Goal: Task Accomplishment & Management: Manage account settings

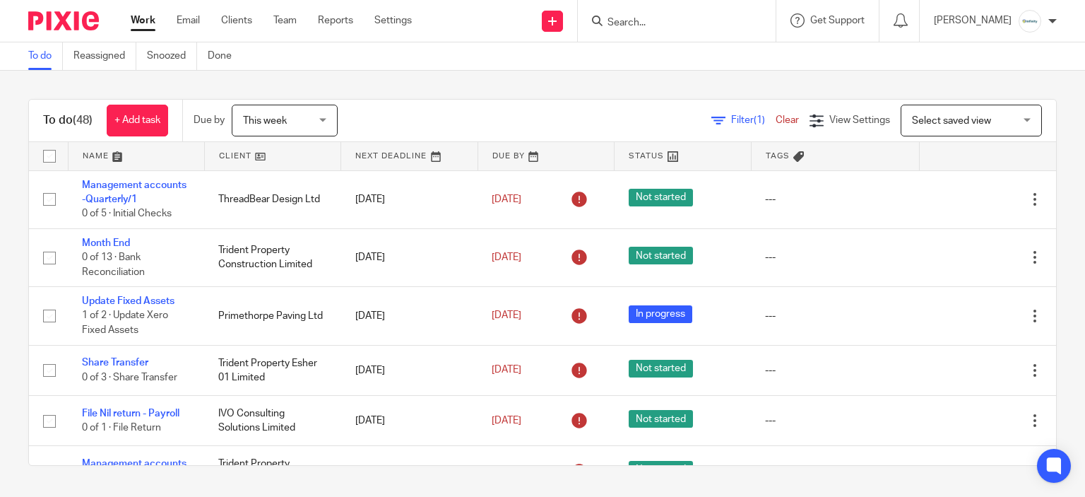
click at [680, 18] on input "Search" at bounding box center [669, 23] width 127 height 13
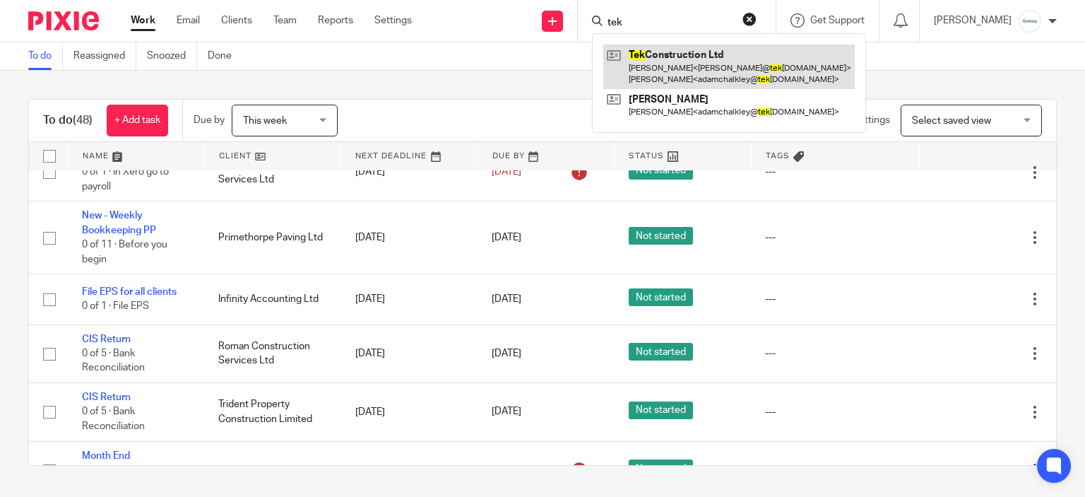
type input "tek"
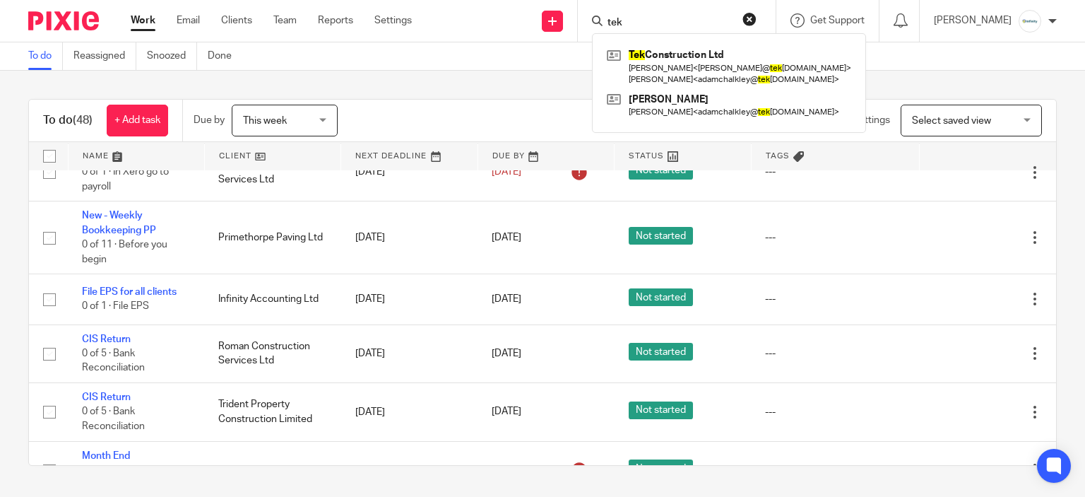
click at [448, 67] on div "To do Reassigned Snoozed Done" at bounding box center [542, 56] width 1085 height 28
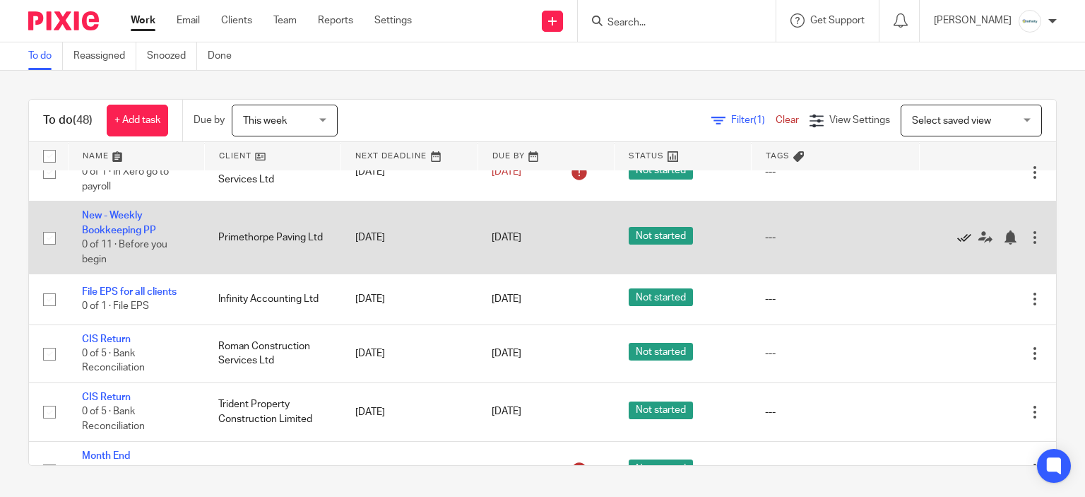
click at [958, 245] on icon at bounding box center [965, 237] width 14 height 14
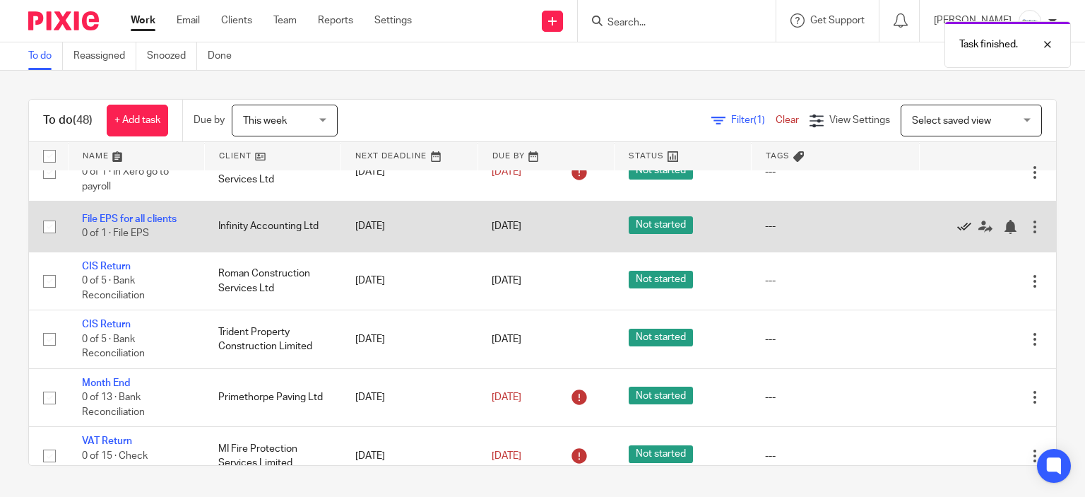
click at [958, 234] on icon at bounding box center [965, 227] width 14 height 14
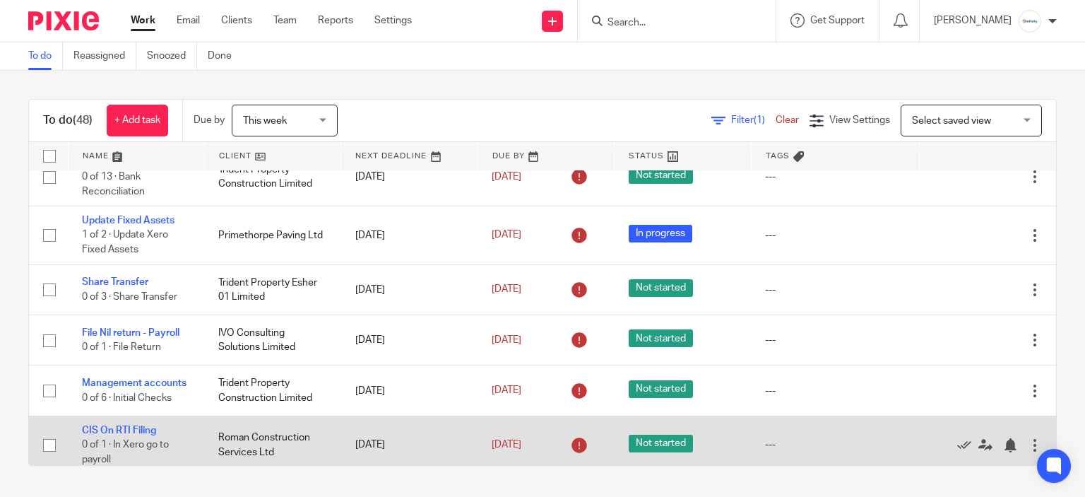
scroll to position [0, 0]
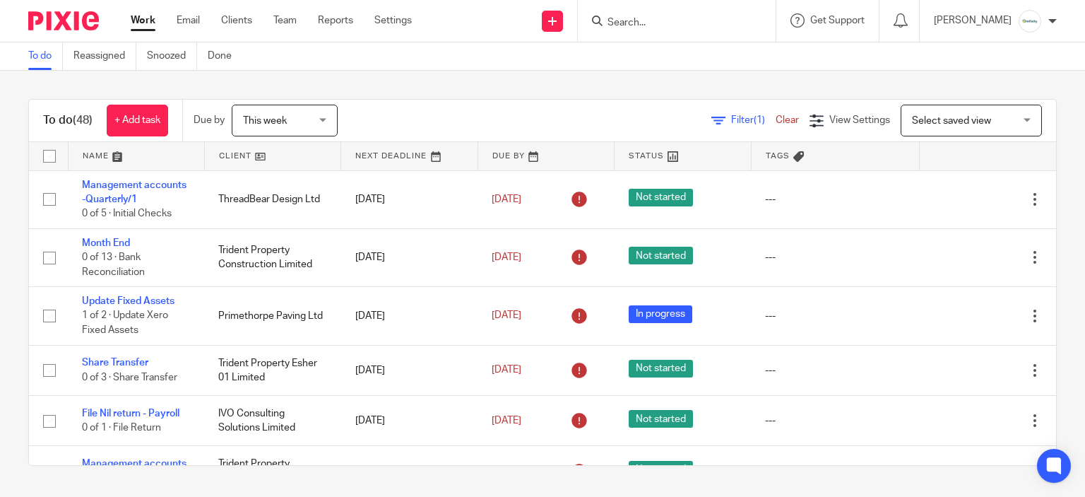
drag, startPoint x: 725, startPoint y: 8, endPoint x: 712, endPoint y: 22, distance: 19.0
click at [715, 19] on div at bounding box center [677, 21] width 198 height 42
click at [697, 28] on input "Search" at bounding box center [669, 23] width 127 height 13
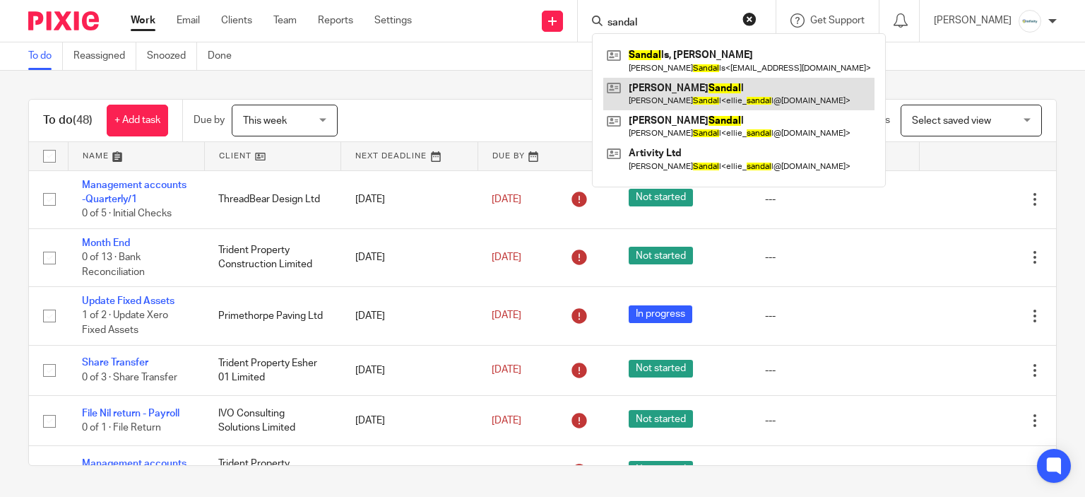
type input "sandal"
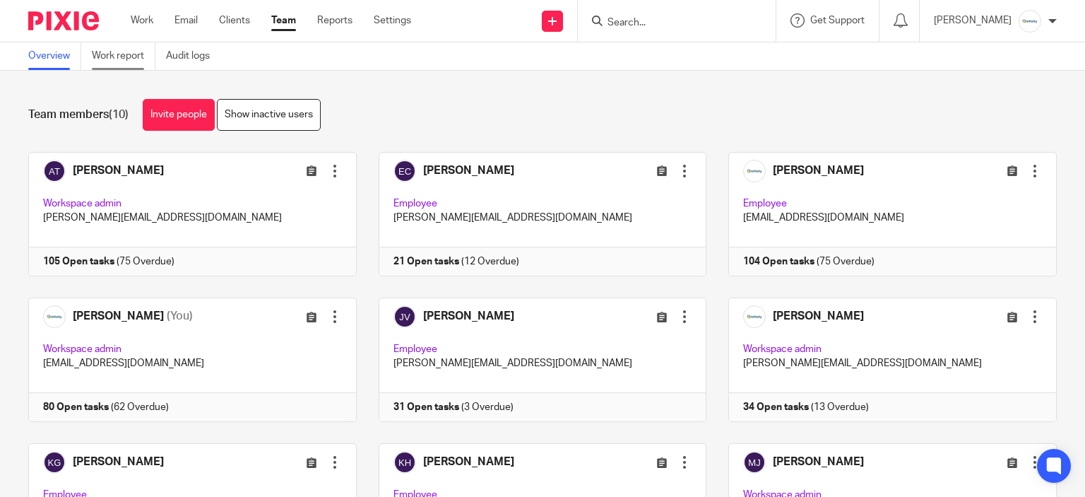
click at [125, 57] on link "Work report" at bounding box center [124, 56] width 64 height 28
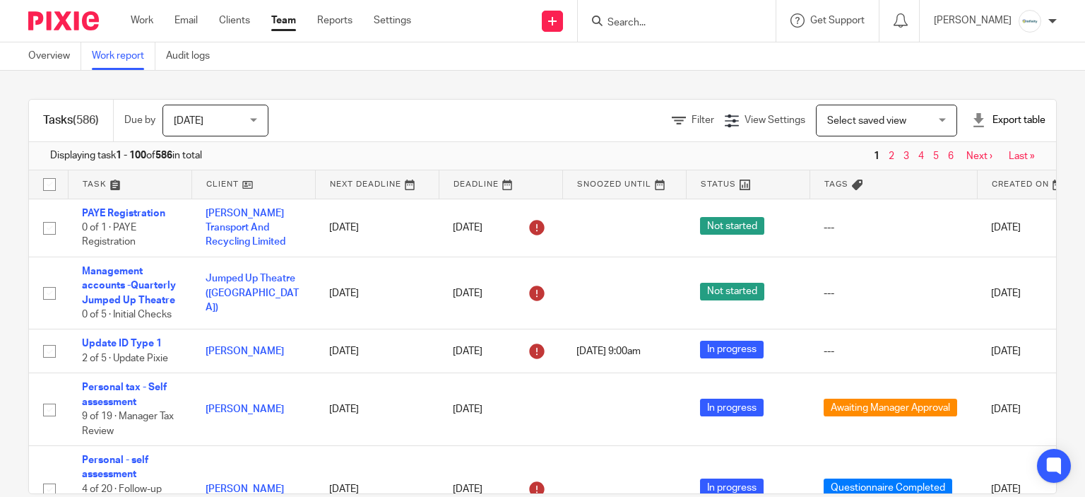
drag, startPoint x: 851, startPoint y: 139, endPoint x: 837, endPoint y: 121, distance: 22.6
click at [850, 138] on div "Tasks (586) Due by Today Today Today Tomorrow This week Next week This month Ne…" at bounding box center [542, 121] width 1027 height 42
click at [837, 119] on span "Select saved view" at bounding box center [867, 121] width 79 height 10
drag, startPoint x: 781, startPoint y: 132, endPoint x: 759, endPoint y: 118, distance: 26.1
click at [780, 132] on div "Filter View Settings View Settings Manage saved views Select saved view Select …" at bounding box center [674, 121] width 763 height 32
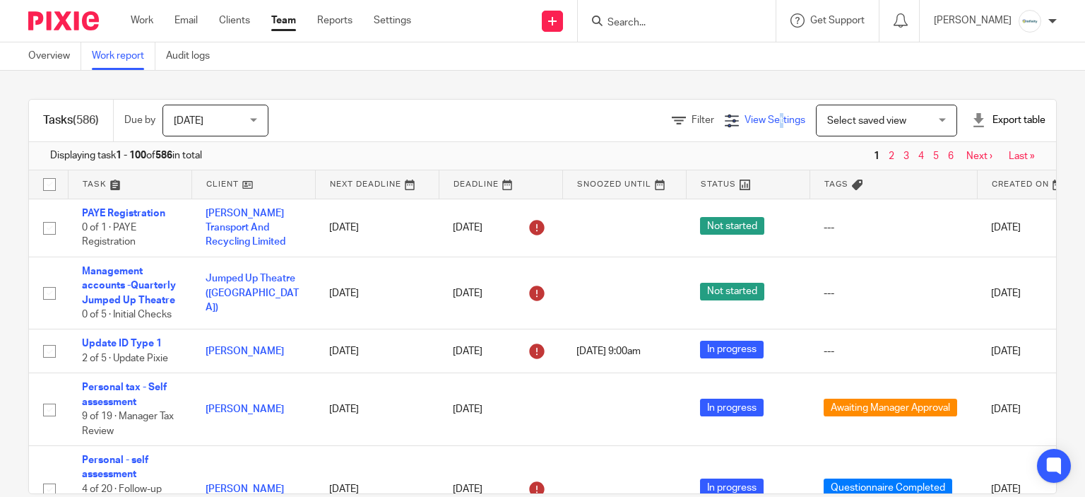
click at [758, 118] on span "View Settings" at bounding box center [775, 120] width 61 height 10
click at [671, 183] on div "Manage saved views" at bounding box center [702, 189] width 162 height 29
click at [676, 196] on span "Manage saved views" at bounding box center [686, 193] width 90 height 10
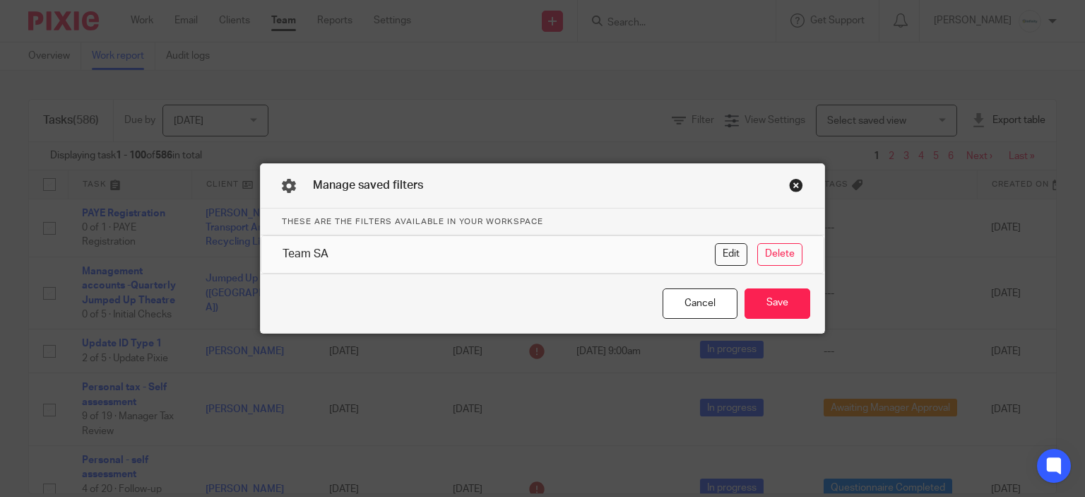
drag, startPoint x: 786, startPoint y: 170, endPoint x: 789, endPoint y: 180, distance: 10.3
click at [788, 177] on div "Manage saved filters" at bounding box center [543, 186] width 564 height 45
click at [449, 260] on div "Team SA" at bounding box center [499, 254] width 432 height 23
click at [751, 316] on button "Save" at bounding box center [778, 303] width 66 height 30
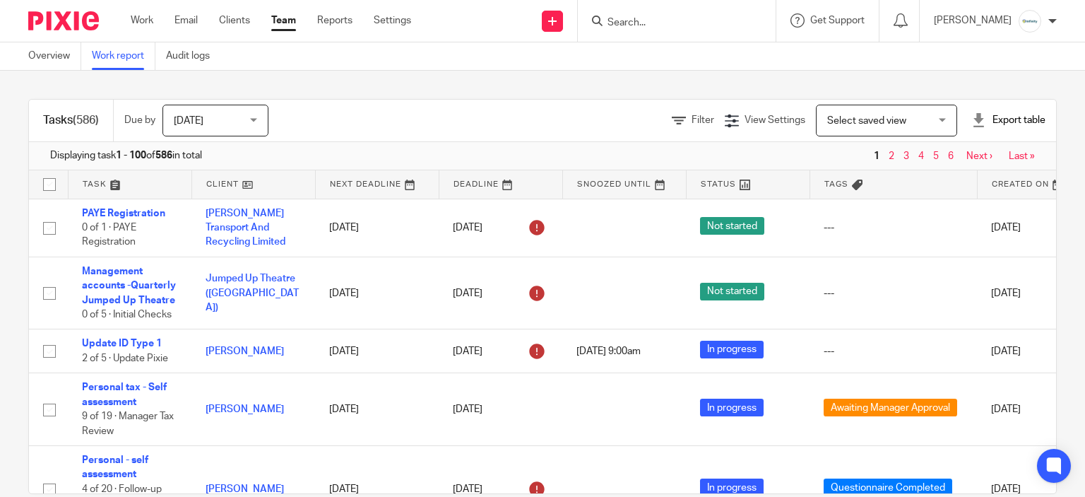
click at [876, 125] on span "Select saved view" at bounding box center [879, 120] width 103 height 30
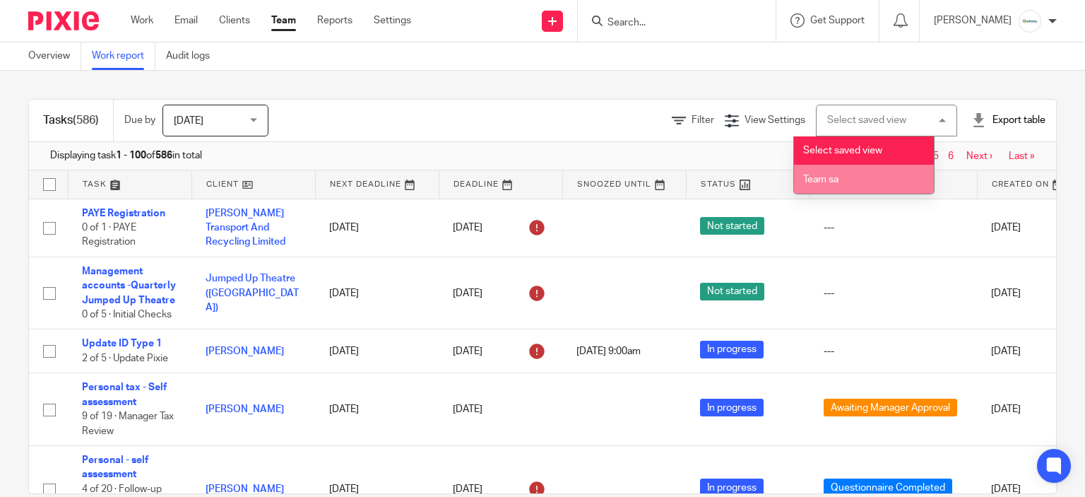
click at [871, 165] on li "Team sa" at bounding box center [864, 179] width 140 height 29
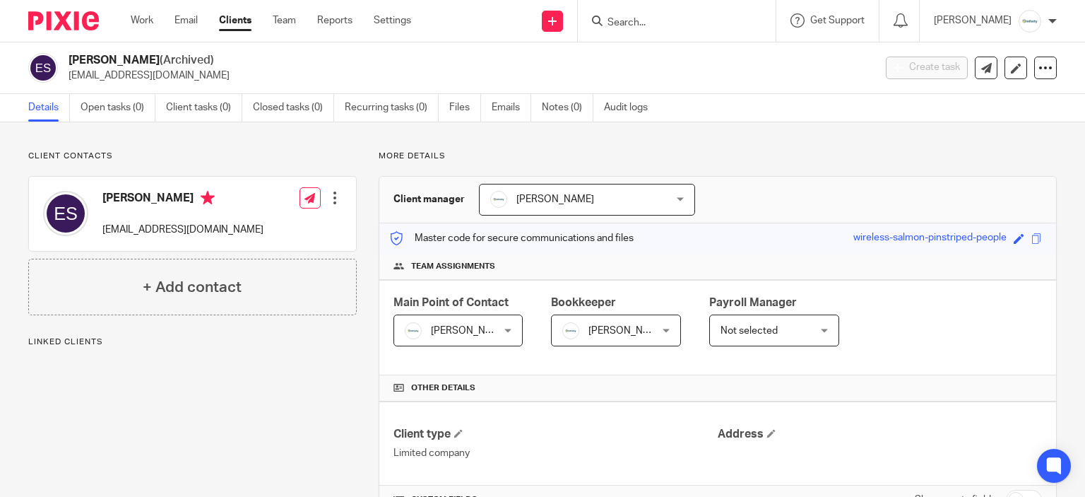
click at [667, 23] on input "Search" at bounding box center [669, 23] width 127 height 13
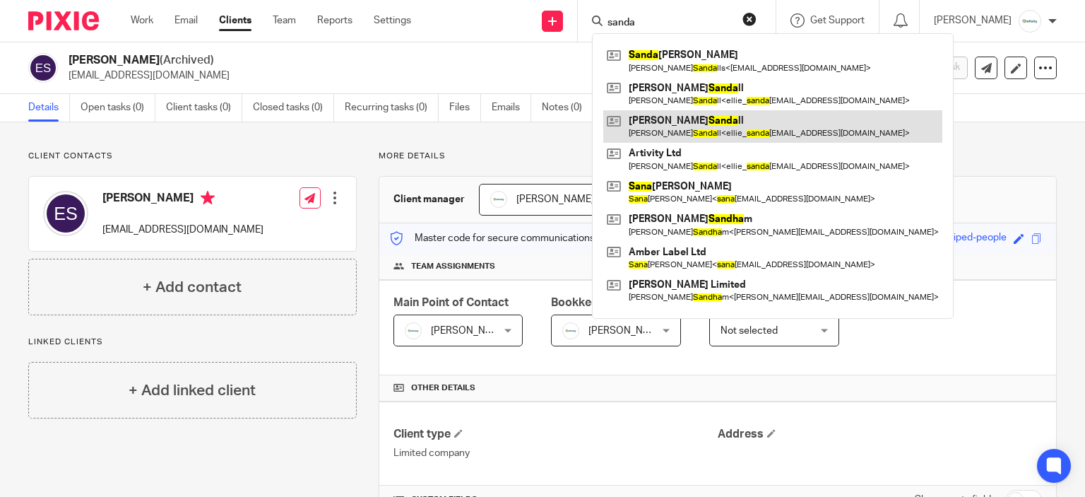
type input "sanda"
click at [721, 124] on link at bounding box center [772, 126] width 339 height 33
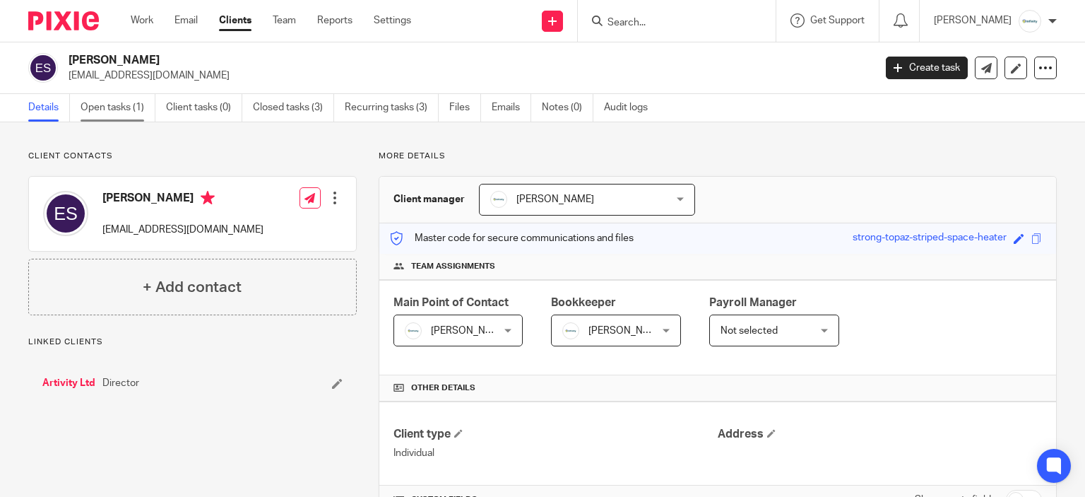
click at [148, 99] on link "Open tasks (1)" at bounding box center [118, 108] width 75 height 28
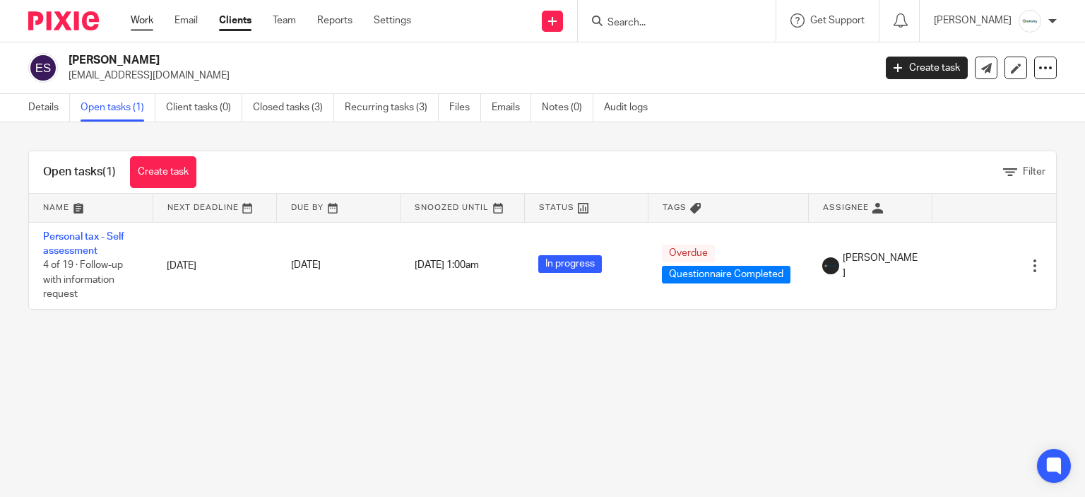
click at [144, 16] on link "Work" at bounding box center [142, 20] width 23 height 14
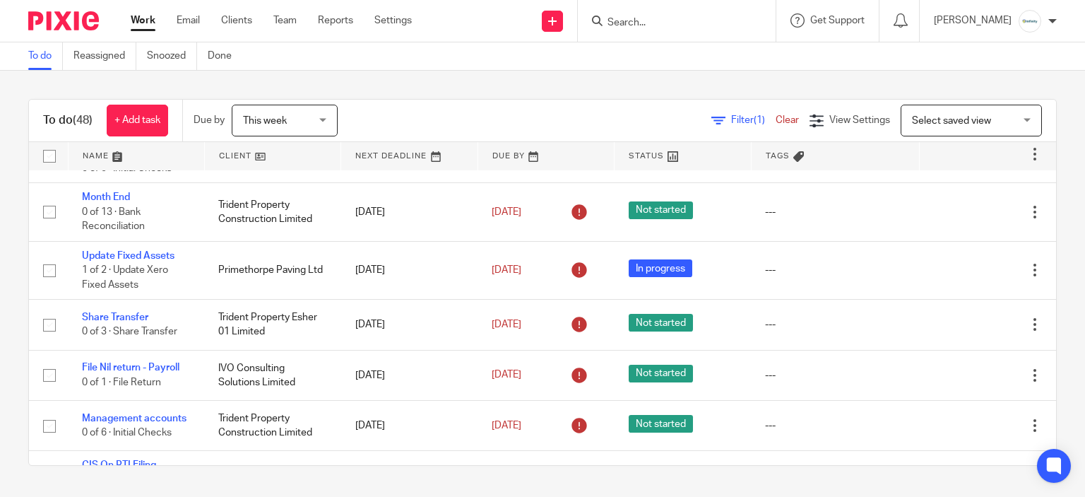
scroll to position [160, 0]
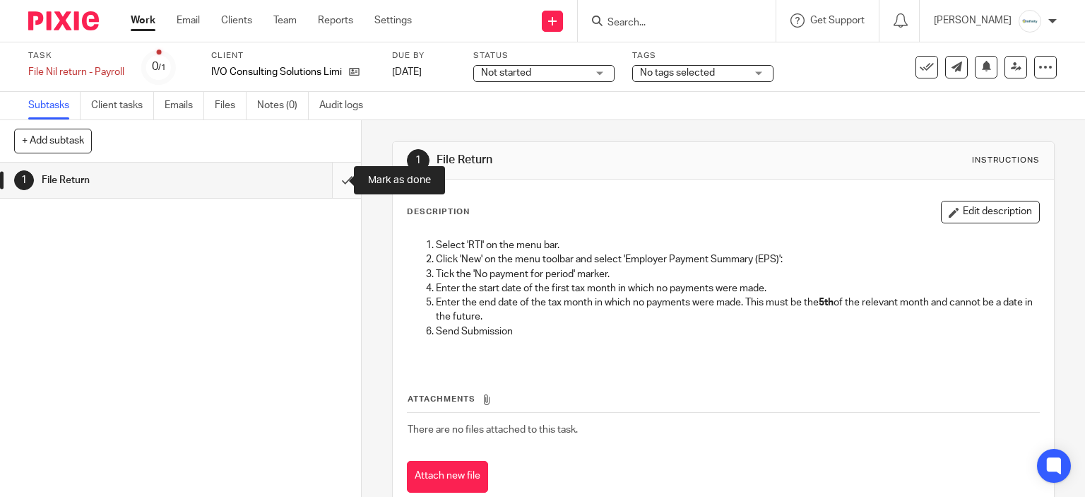
click at [329, 183] on input "submit" at bounding box center [180, 180] width 361 height 35
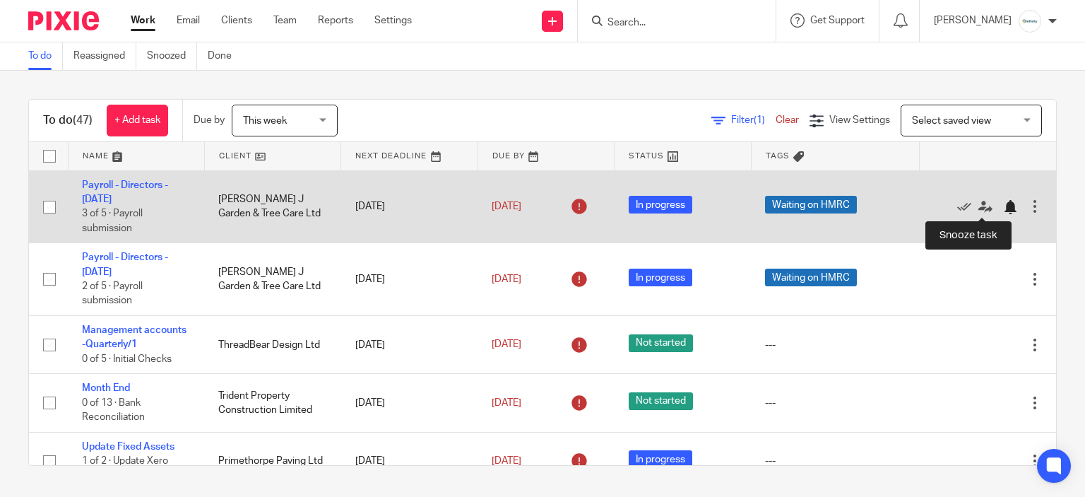
click at [1003, 205] on div at bounding box center [1010, 207] width 14 height 14
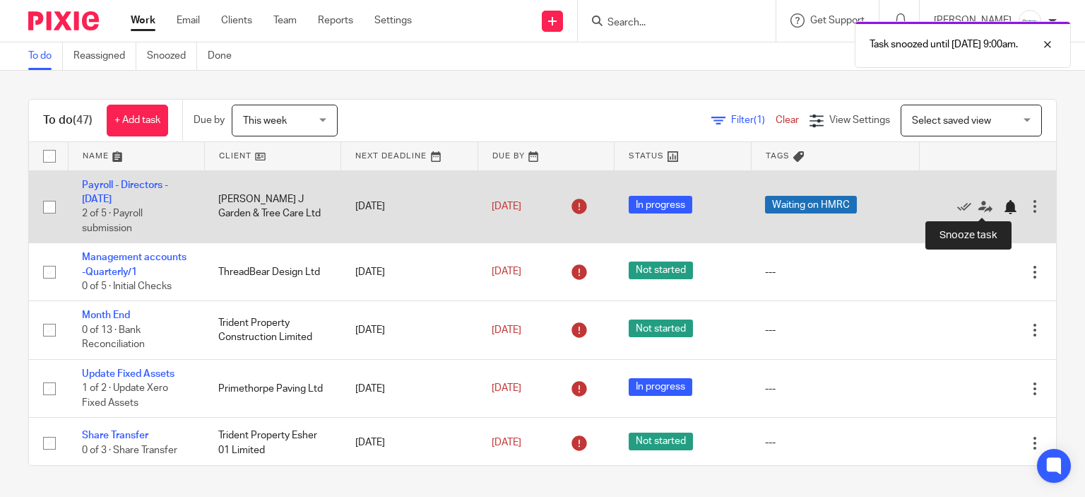
click at [1003, 210] on div at bounding box center [1010, 207] width 14 height 14
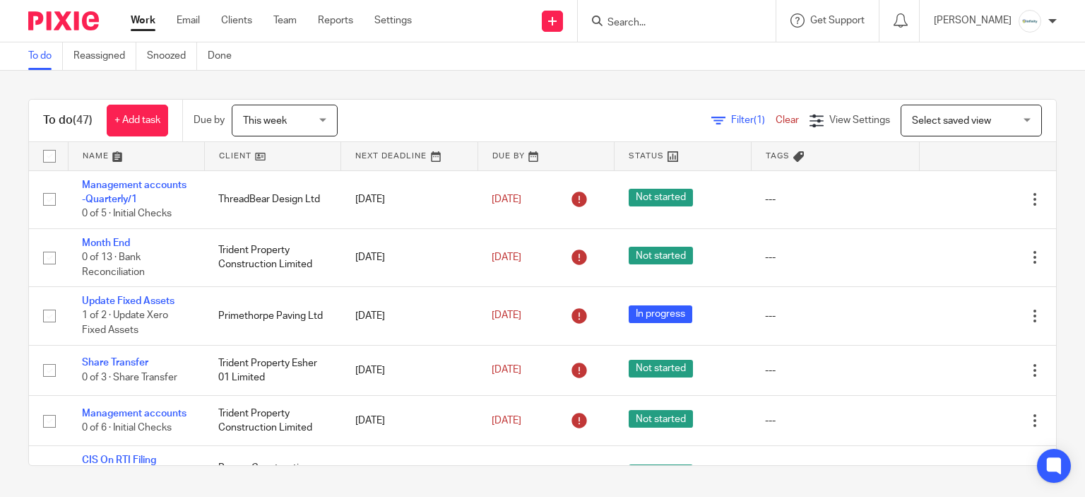
click at [711, 17] on input "Search" at bounding box center [669, 23] width 127 height 13
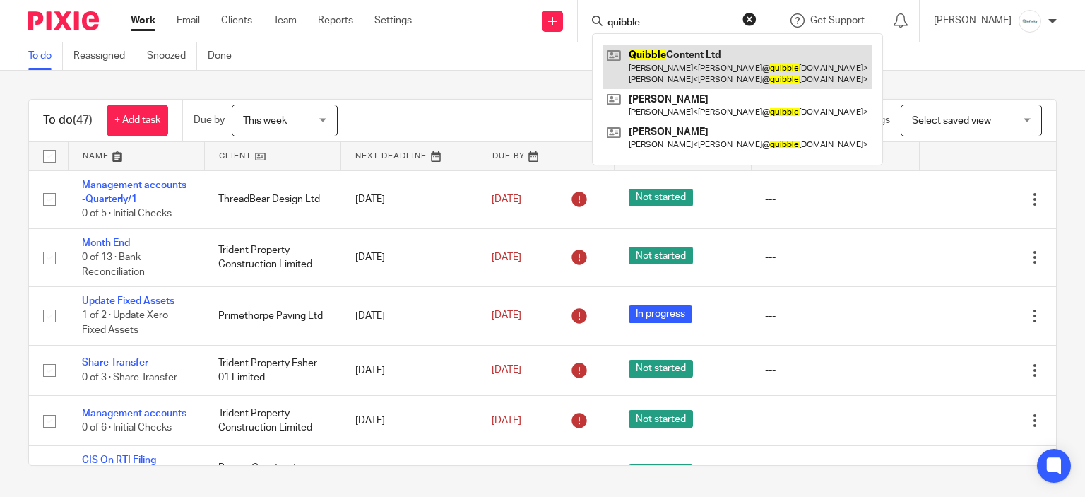
type input "quibble"
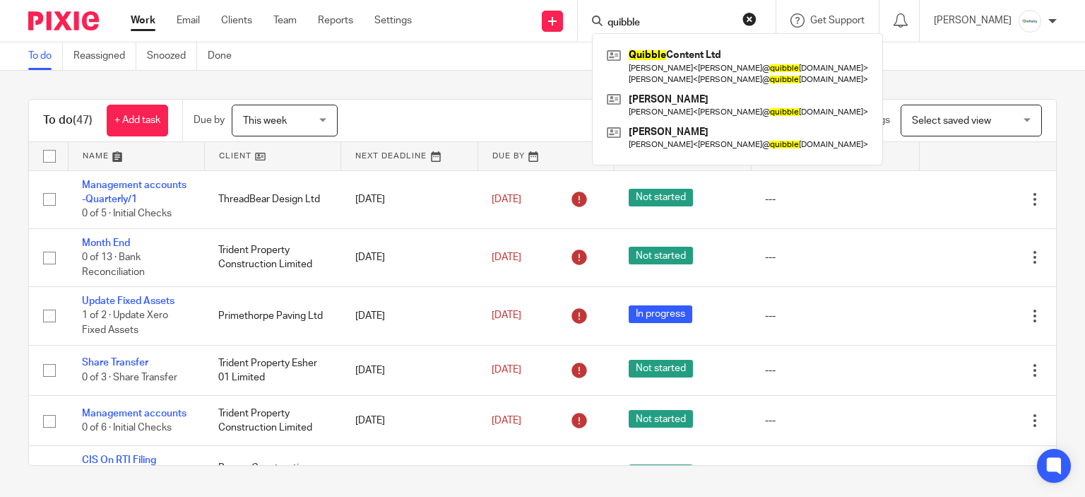
click at [504, 76] on div "To do (47) + Add task Due by This week This week Today Tomorrow This week Next …" at bounding box center [542, 282] width 1085 height 423
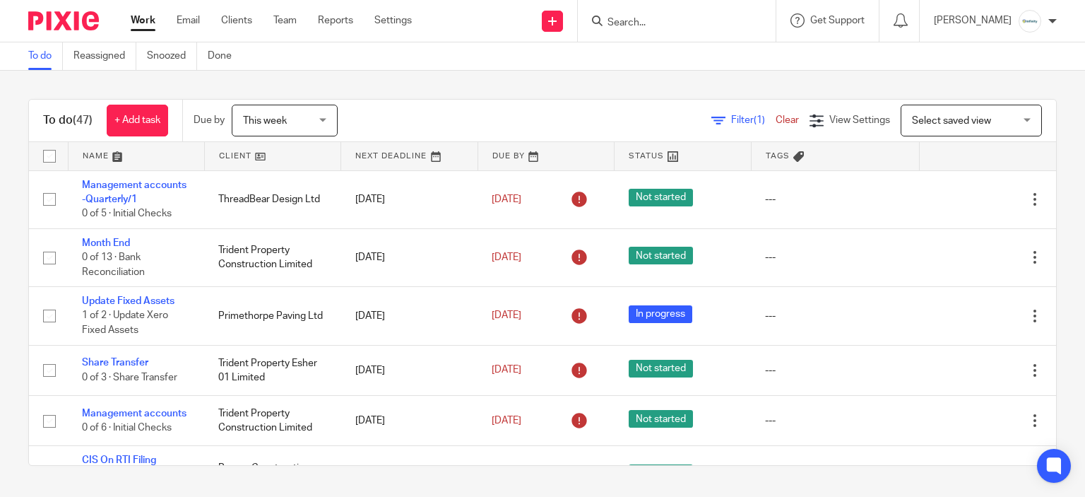
click at [603, 20] on icon at bounding box center [597, 21] width 11 height 11
click at [645, 29] on form at bounding box center [681, 21] width 151 height 18
click at [654, 11] on div at bounding box center [677, 21] width 198 height 42
click at [661, 17] on input "Search" at bounding box center [669, 23] width 127 height 13
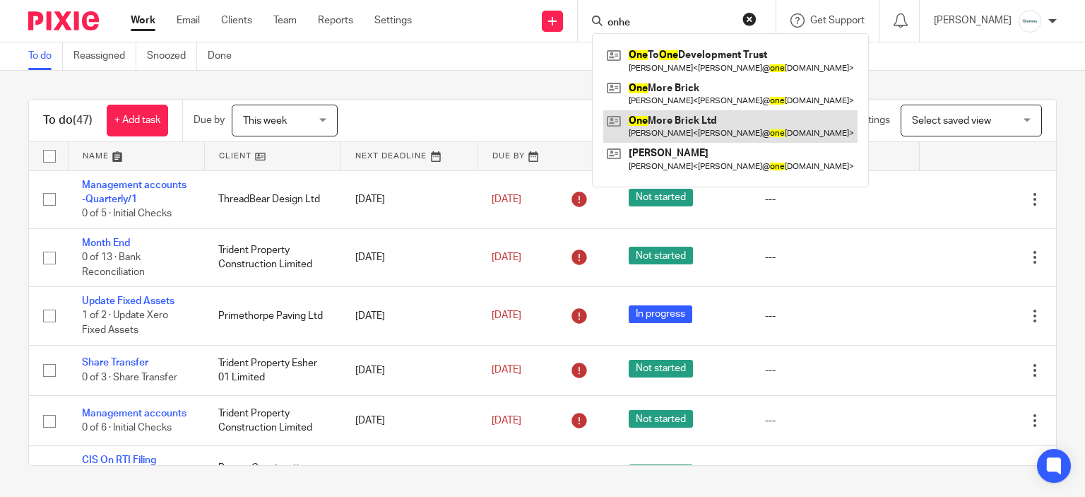
type input "onhe"
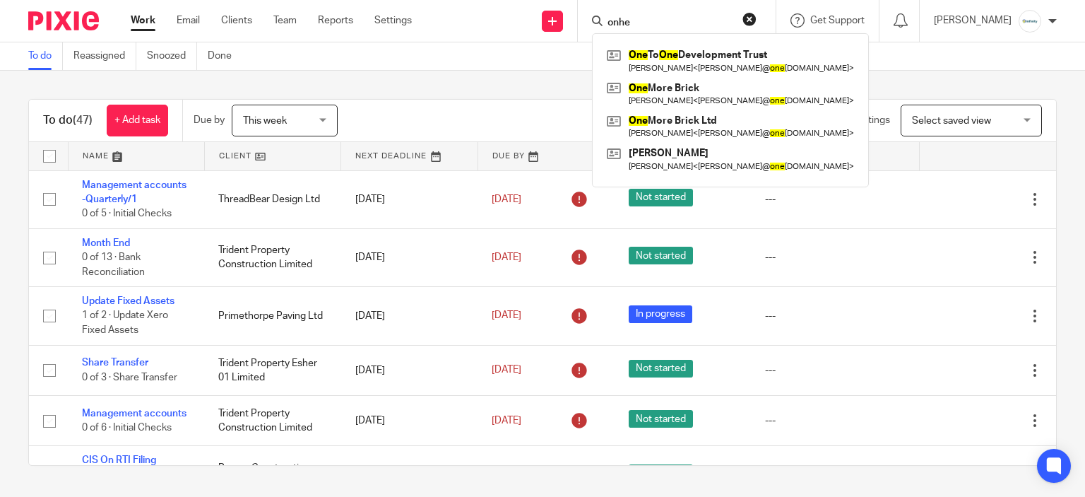
click at [466, 65] on div "To do Reassigned Snoozed Done" at bounding box center [542, 56] width 1085 height 28
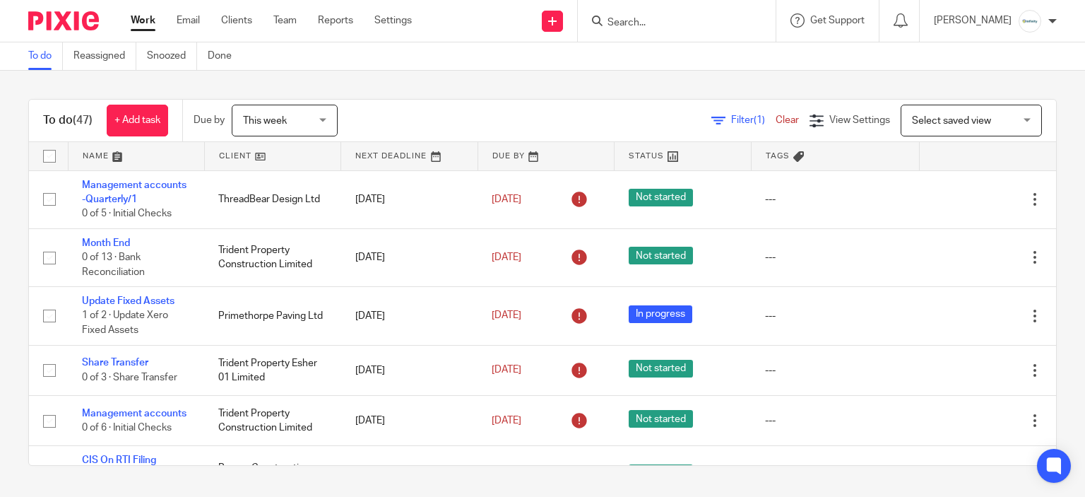
click at [706, 25] on input "Search" at bounding box center [669, 23] width 127 height 13
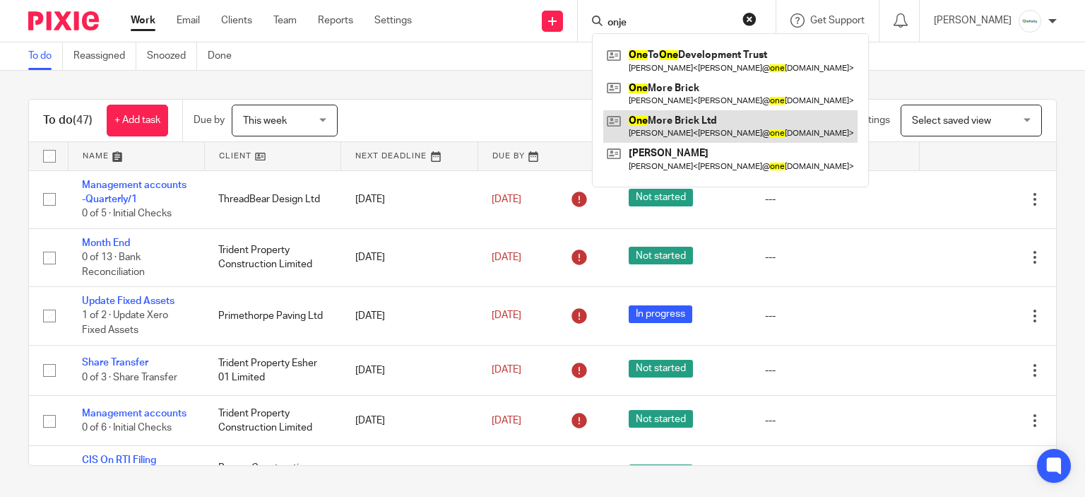
type input "onje"
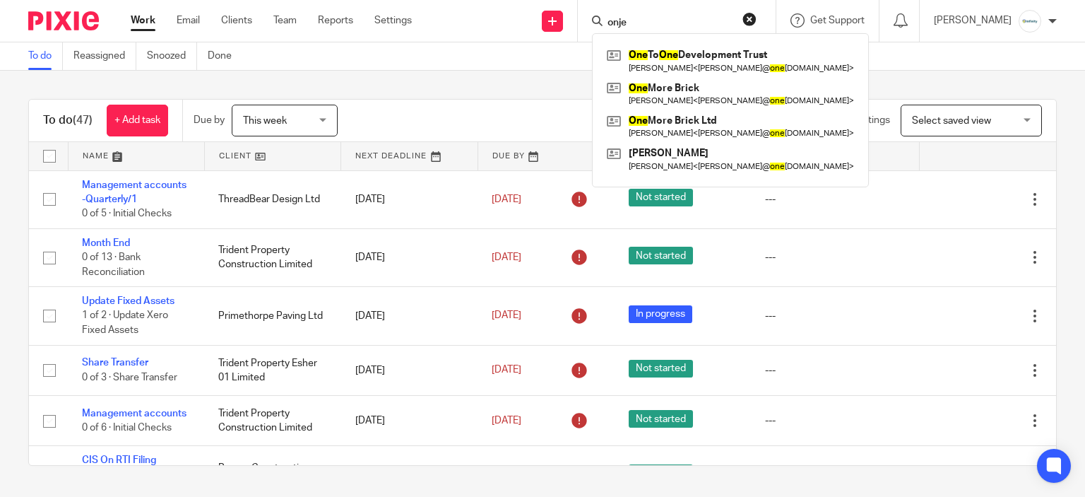
click at [480, 93] on div "To do (47) + Add task Due by This week This week Today Tomorrow This week Next …" at bounding box center [542, 282] width 1085 height 423
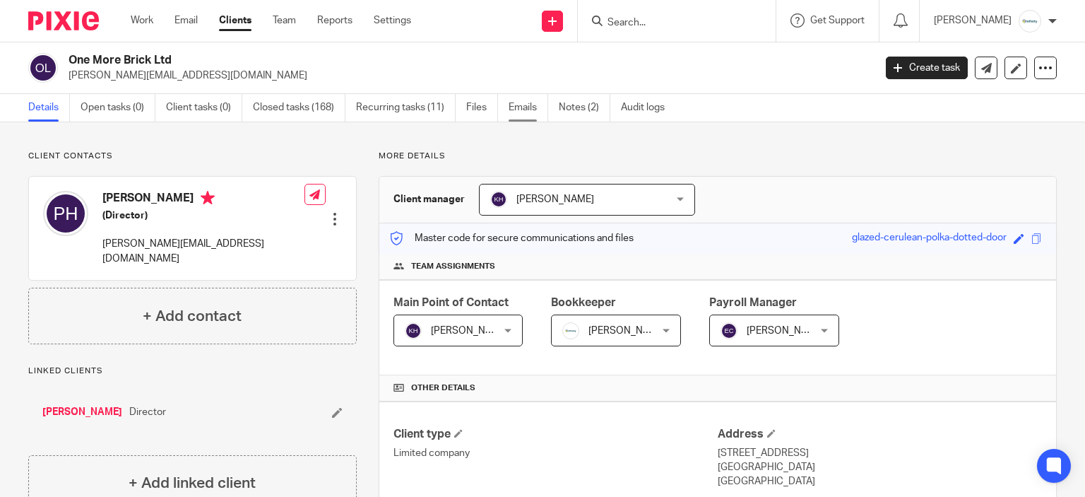
click at [541, 106] on link "Emails" at bounding box center [529, 108] width 40 height 28
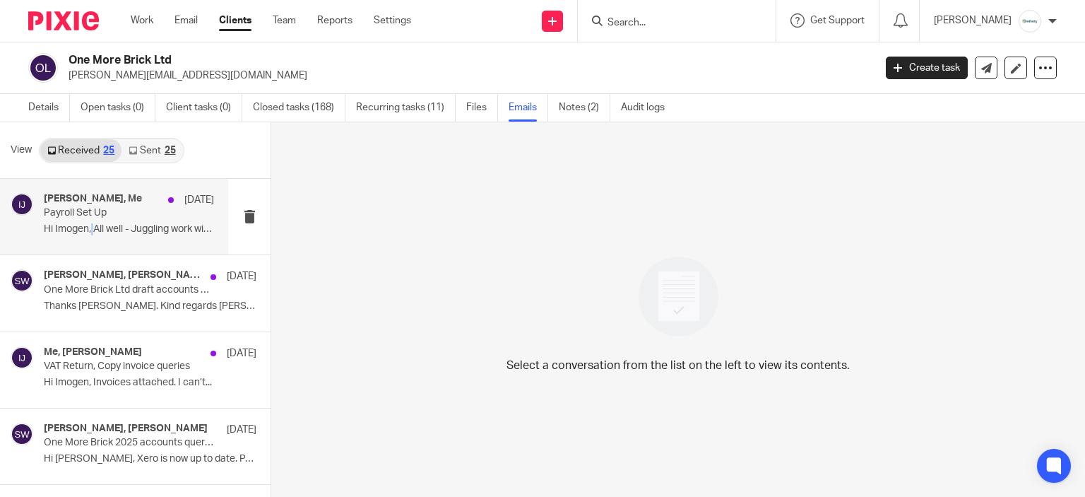
click at [93, 228] on p "Hi Imogen, All well - Juggling work with a..." at bounding box center [129, 229] width 170 height 12
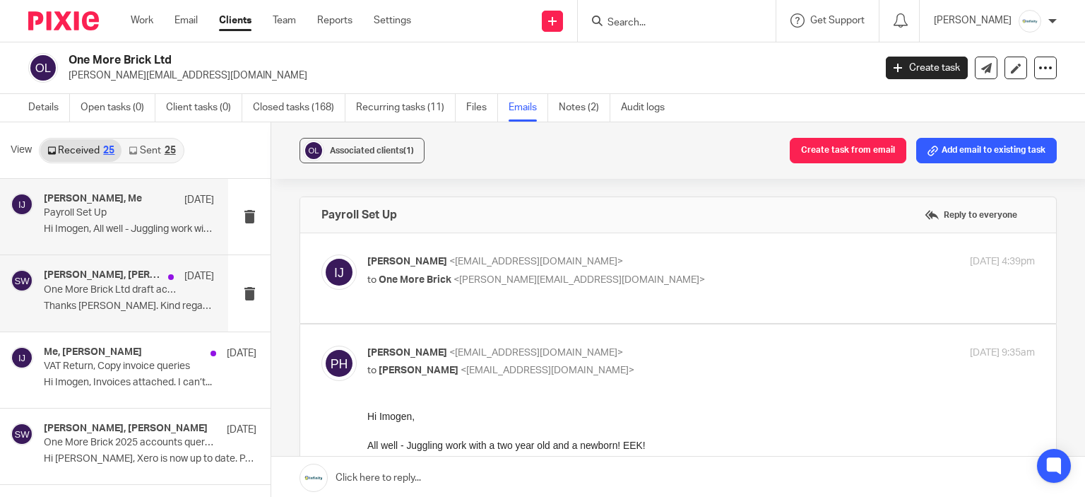
click at [129, 284] on p "One More Brick Ltd draft accounts and personal tax return" at bounding box center [112, 290] width 136 height 12
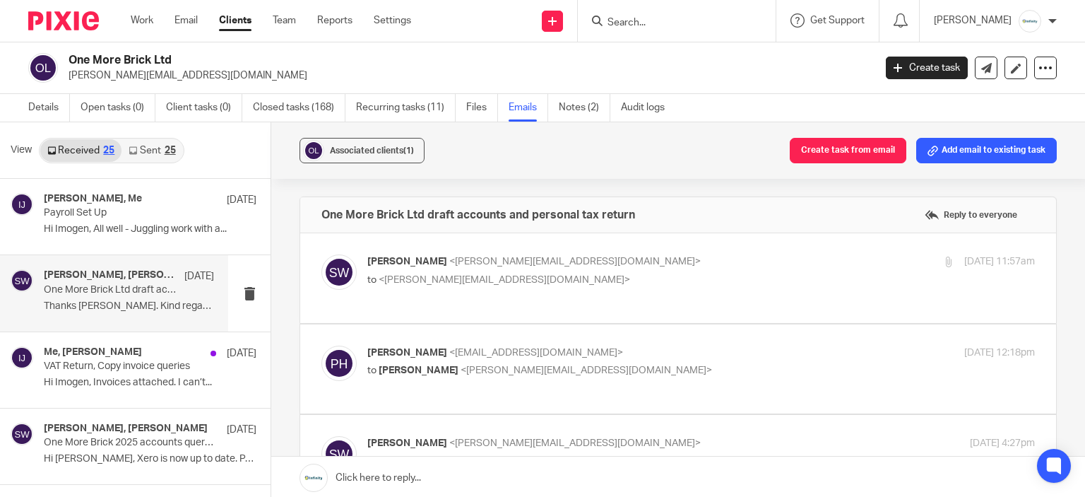
click at [786, 346] on p "Peter Hiscock <onemorebrick2@gmail.com>" at bounding box center [589, 353] width 445 height 15
checkbox input "true"
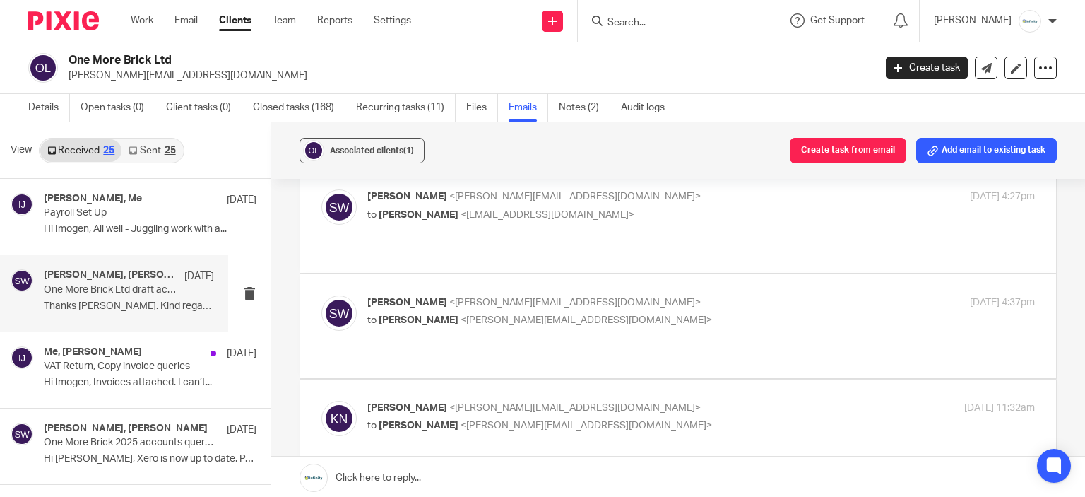
scroll to position [601, 0]
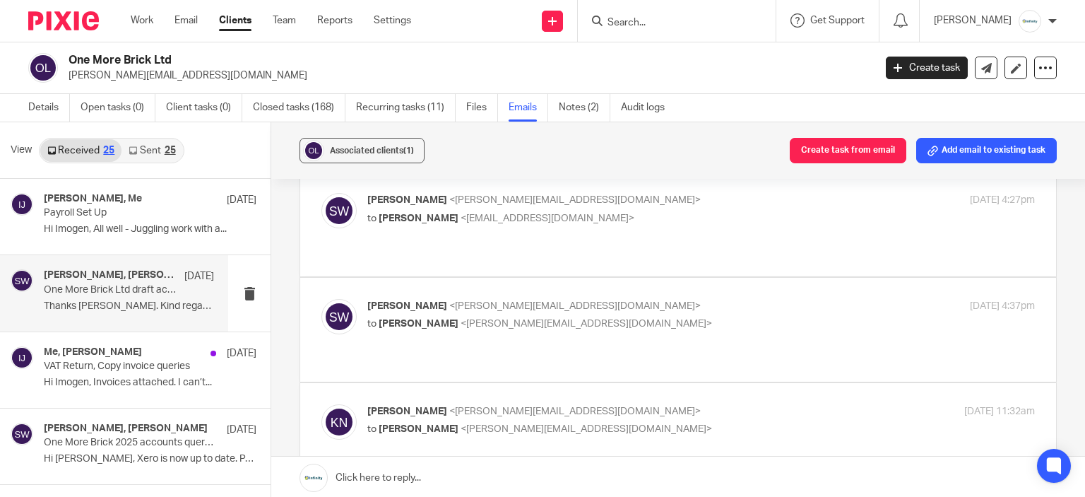
click at [702, 320] on div "Sarah Wills <sarah@infinity-accounting.co.uk> to Karl Newman <karl@infinity-acc…" at bounding box center [701, 316] width 668 height 35
checkbox input "true"
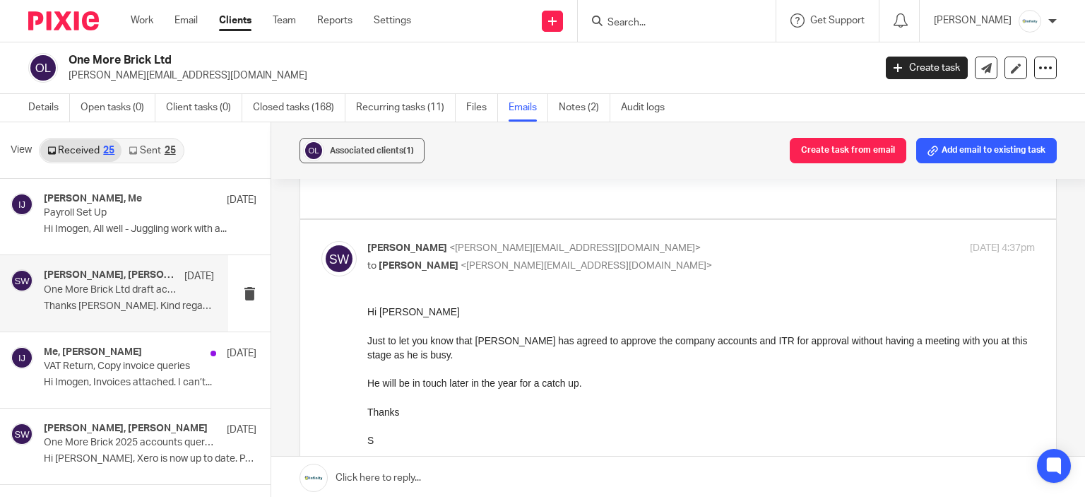
scroll to position [743, 0]
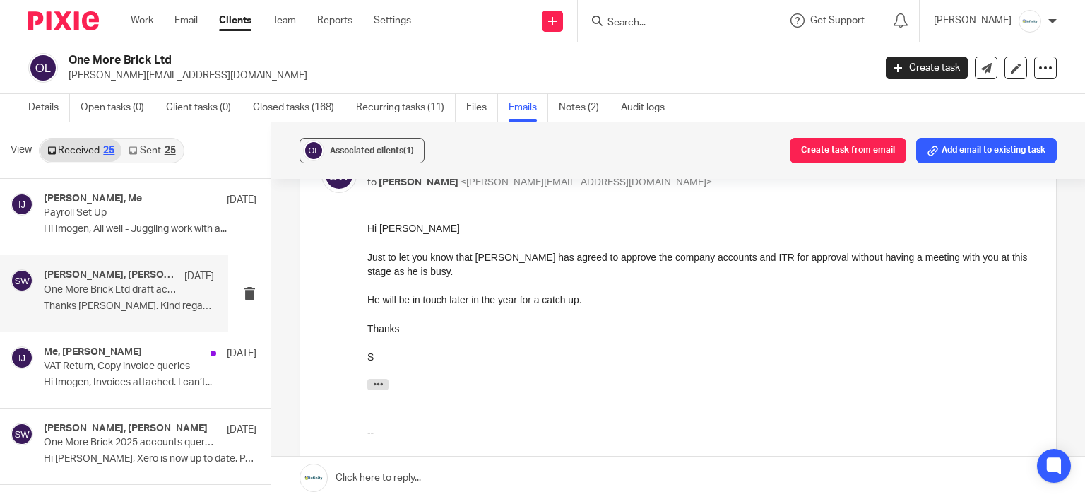
click at [134, 158] on link "Sent 25" at bounding box center [152, 150] width 61 height 23
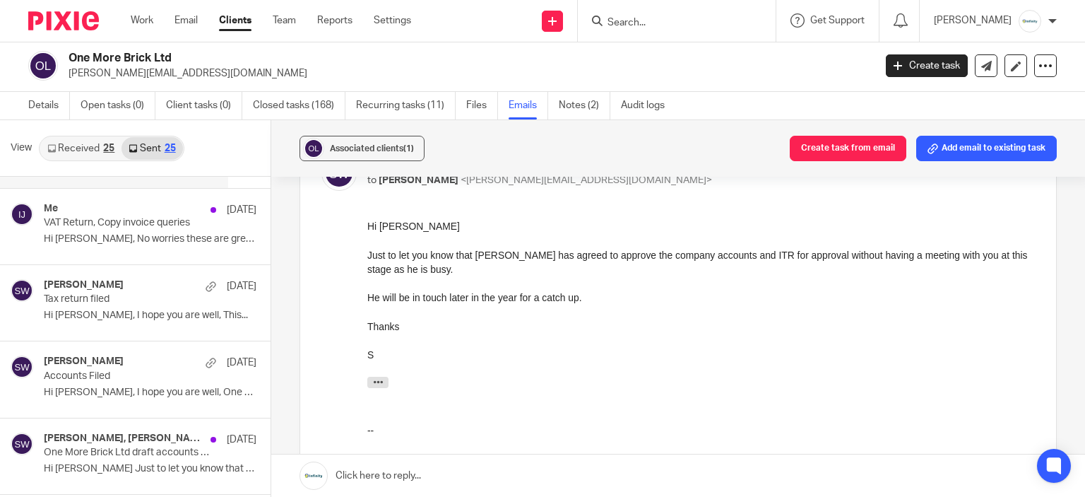
scroll to position [212, 0]
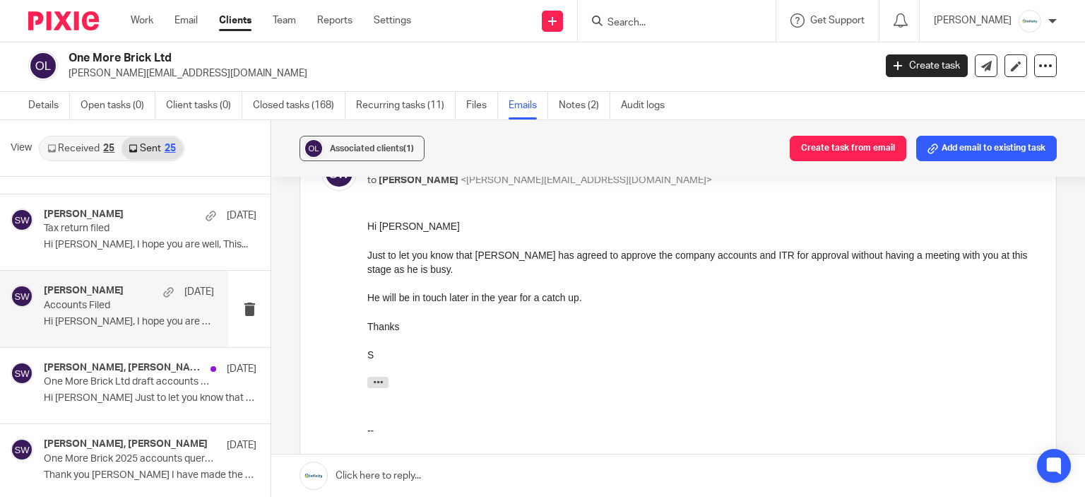
click at [131, 306] on p "Accounts Filed" at bounding box center [112, 306] width 136 height 12
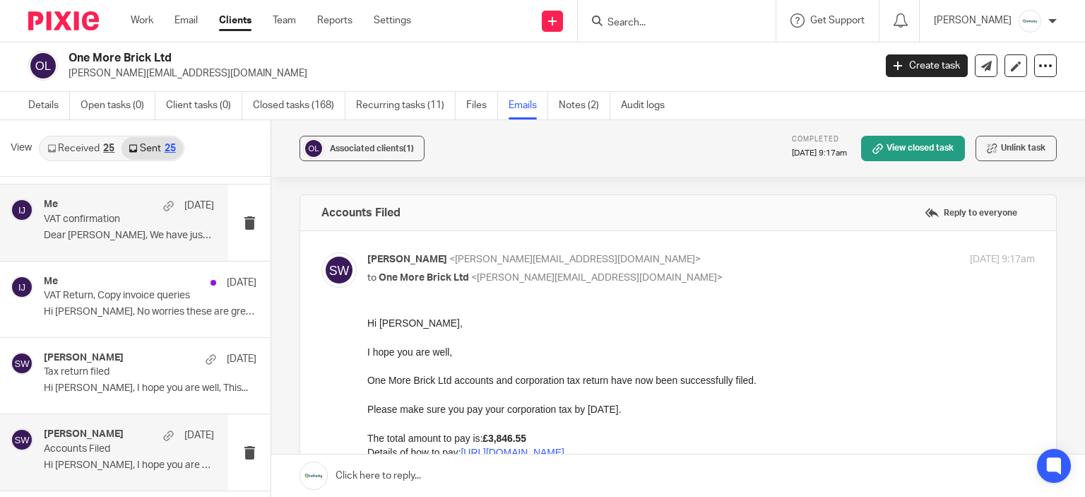
scroll to position [0, 0]
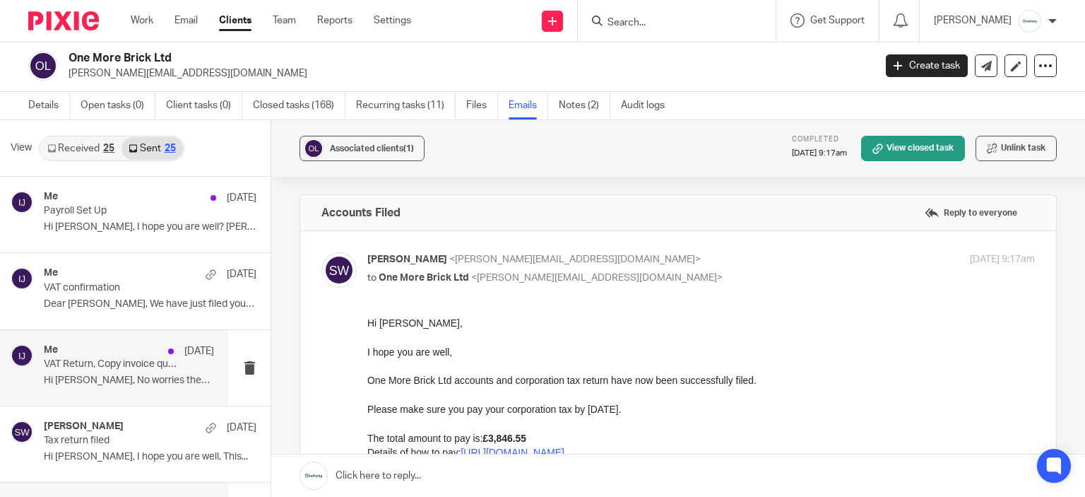
click at [105, 353] on div "Me 4 Aug" at bounding box center [129, 351] width 170 height 14
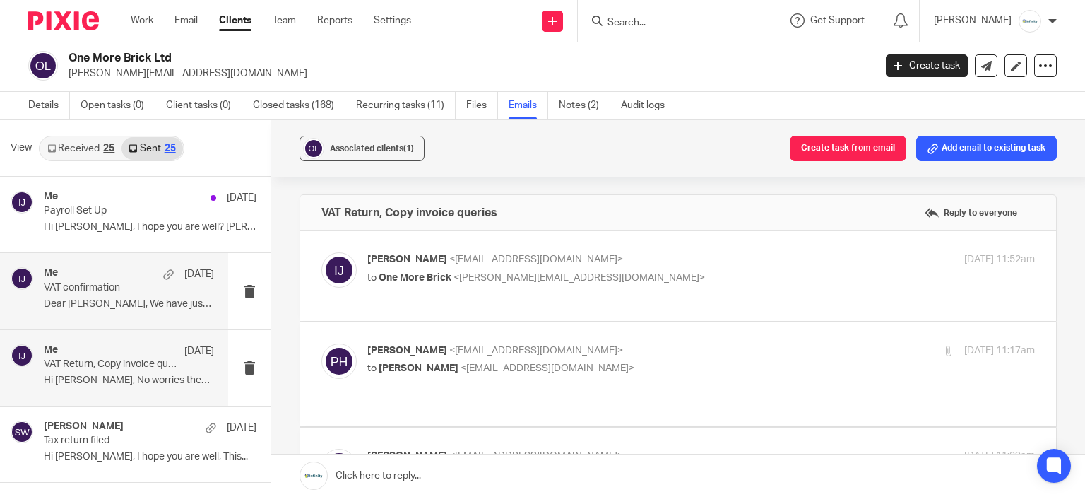
click at [122, 288] on p "VAT confirmation" at bounding box center [112, 288] width 136 height 12
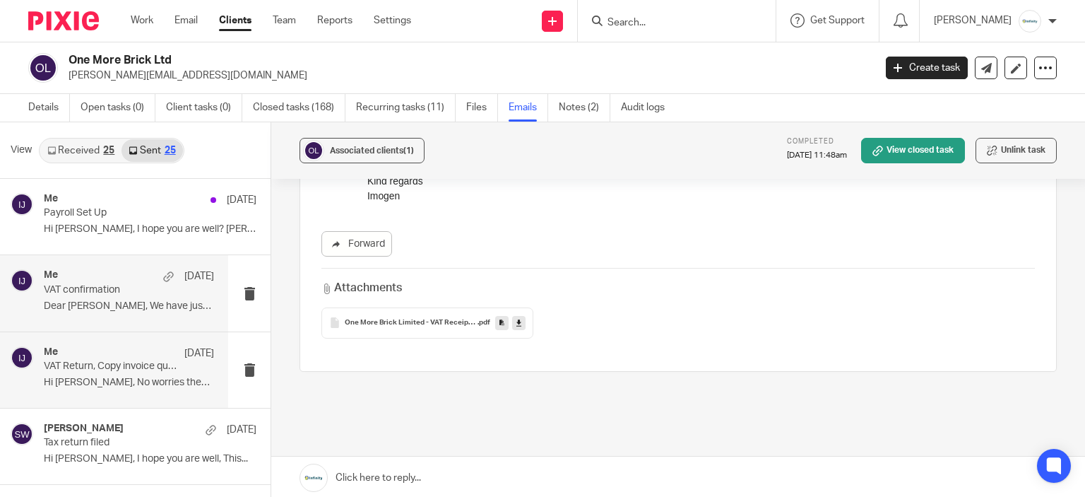
click at [99, 387] on p "Hi Peter, No worries these are great thank..." at bounding box center [129, 383] width 170 height 12
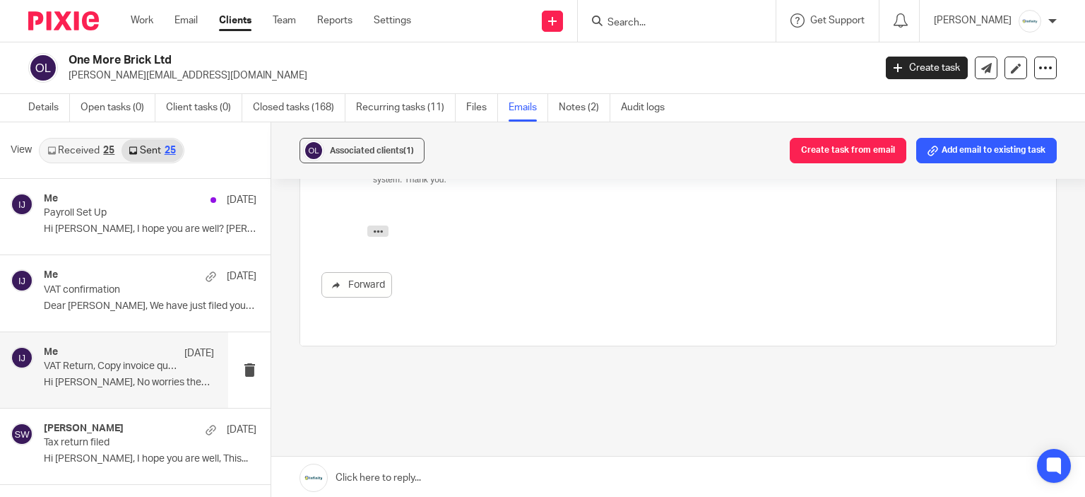
scroll to position [142, 0]
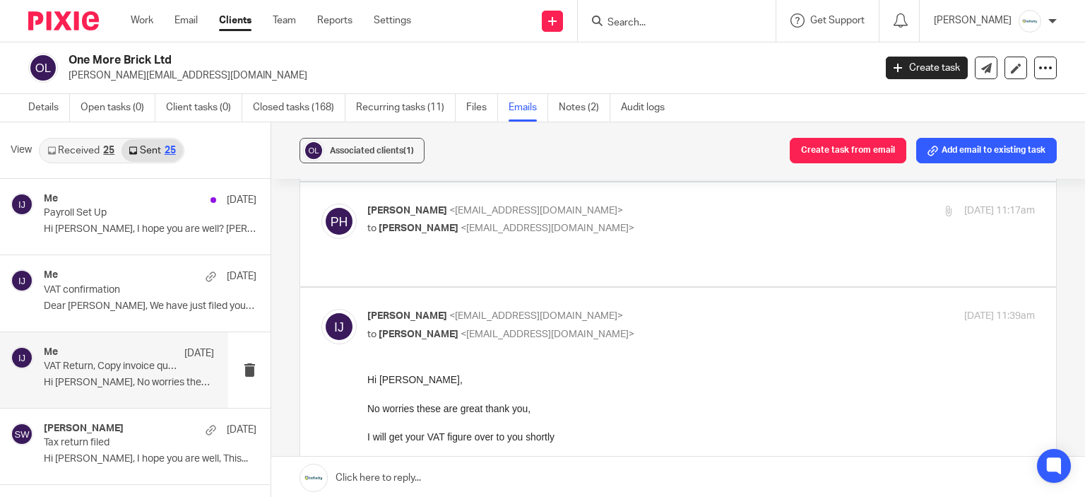
click at [699, 214] on p "Peter Hiscock <onemorebrick2@gmail.com>" at bounding box center [589, 211] width 445 height 15
checkbox input "true"
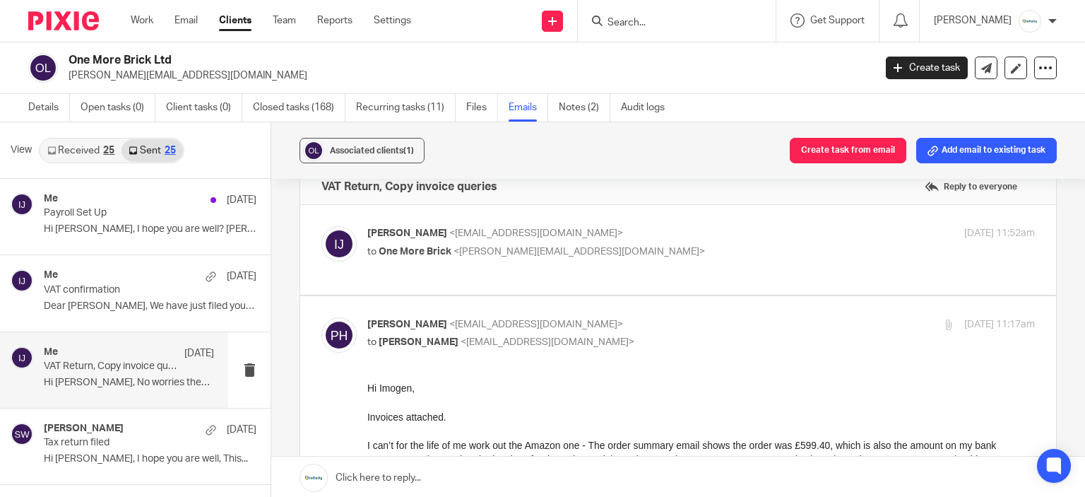
scroll to position [1, 0]
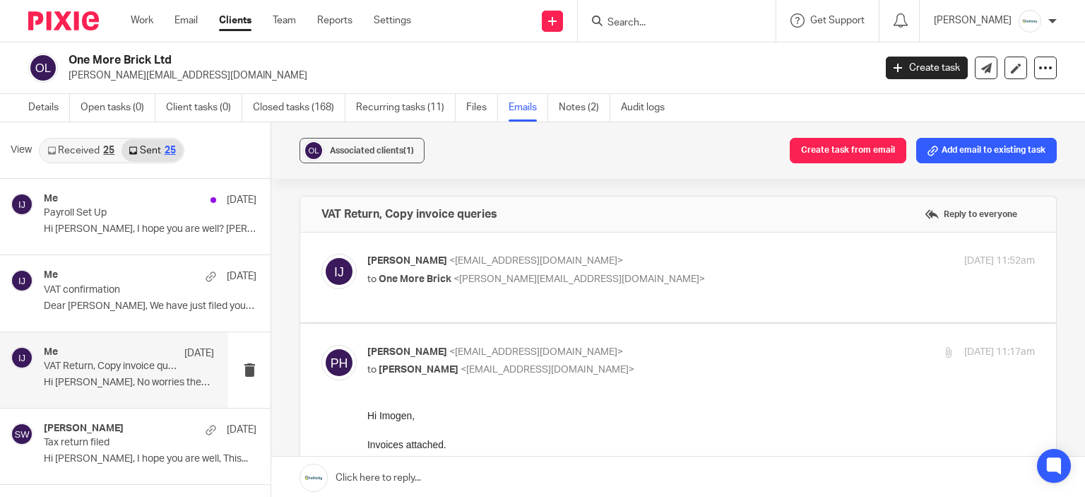
click at [695, 234] on label at bounding box center [678, 277] width 756 height 90
click at [322, 253] on input "checkbox" at bounding box center [321, 253] width 1 height 1
checkbox input "true"
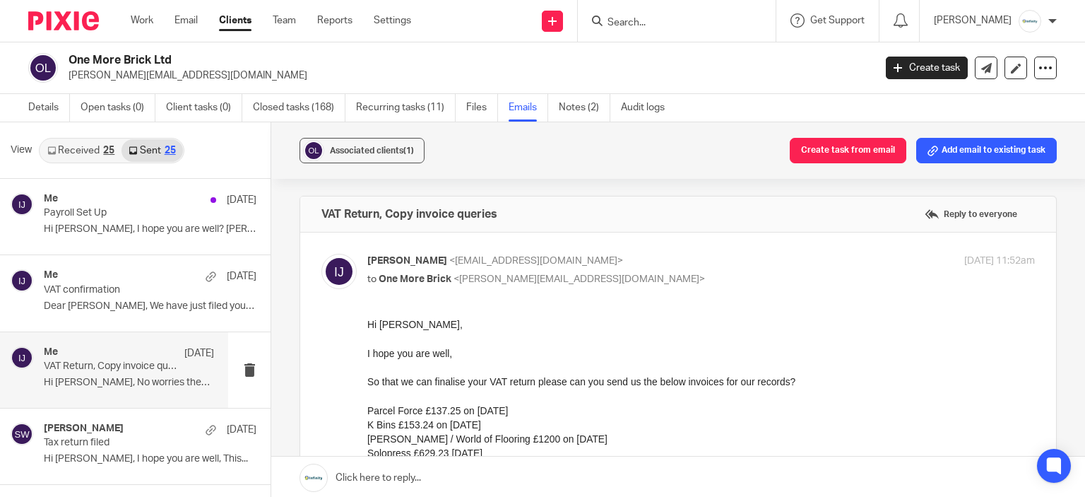
scroll to position [0, 0]
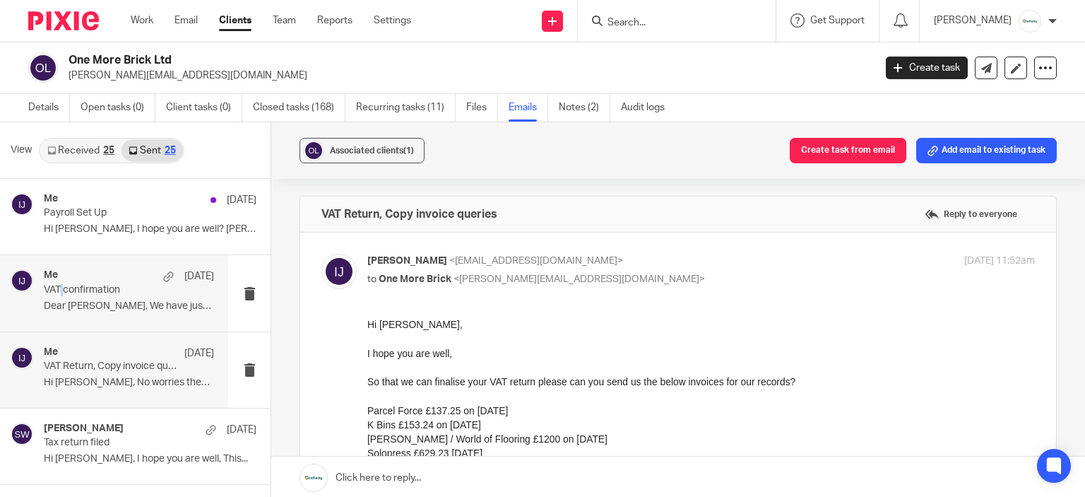
click at [64, 292] on p "VAT confirmation" at bounding box center [112, 290] width 136 height 12
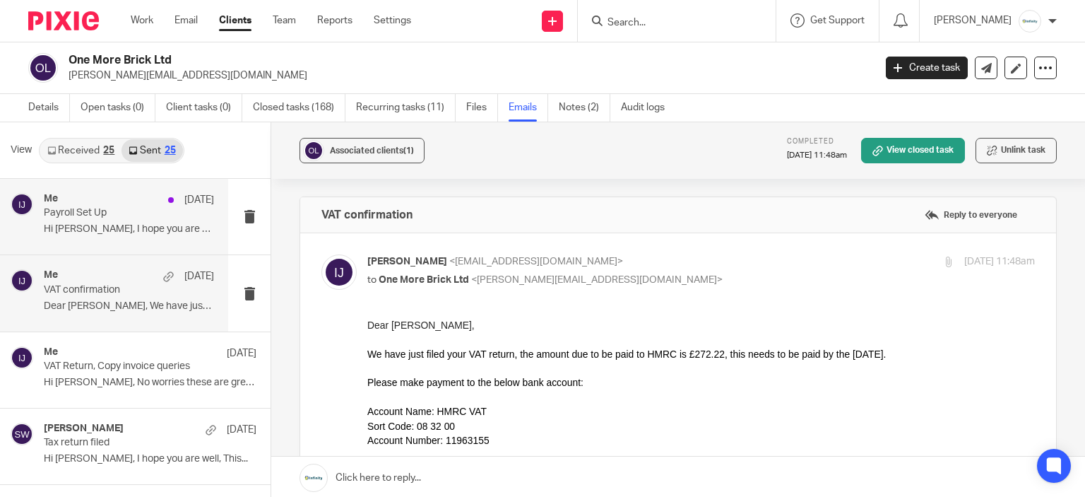
click at [34, 196] on div "Me 8 Aug Payroll Set Up Hi Peter, I hope you are well? Sarah..." at bounding box center [114, 217] width 228 height 76
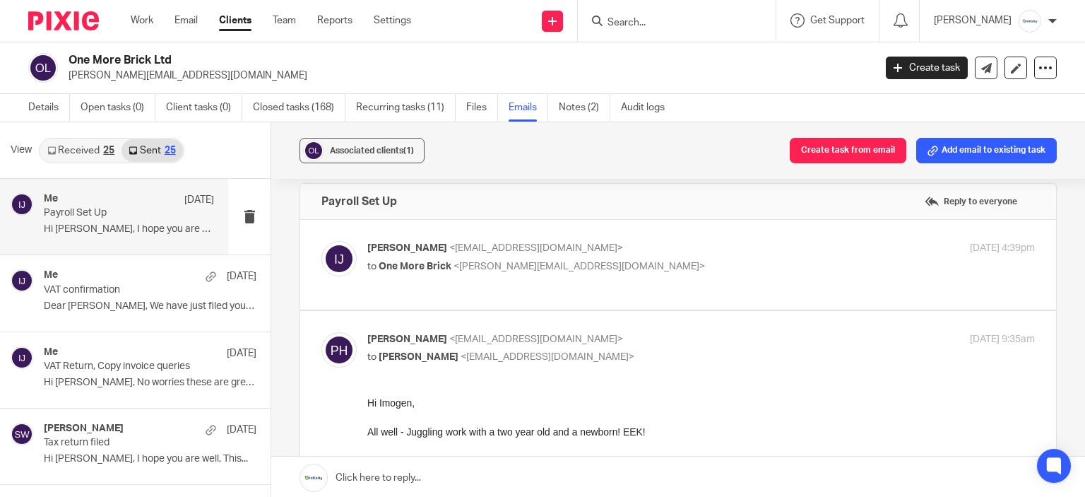
click at [695, 275] on div "Imogen Jarvis <imogen@infinity-accounting.co.uk> to One More Brick <peter@onemo…" at bounding box center [701, 258] width 668 height 35
checkbox input "true"
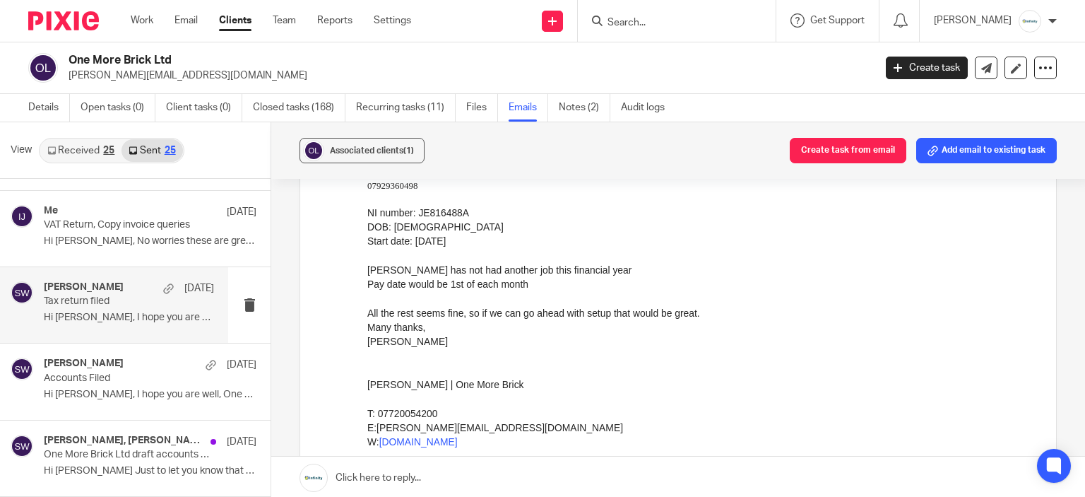
click at [125, 334] on div "Sarah Wills 29 Jul Tax return filed Hi Peter, I hope you are well, This..." at bounding box center [114, 305] width 228 height 76
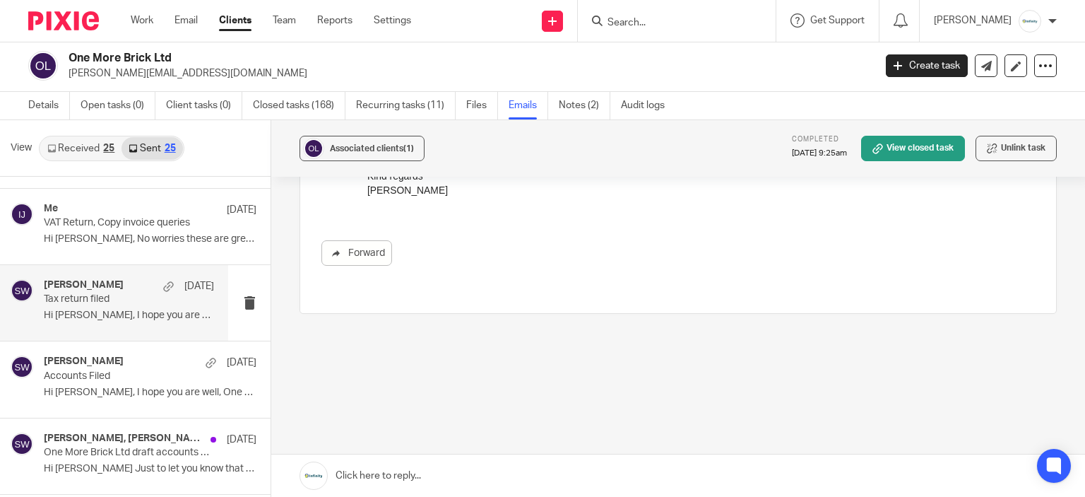
click at [111, 129] on div "View Received 25 Sent 25" at bounding box center [135, 148] width 271 height 57
click at [99, 143] on link "Received 25" at bounding box center [80, 148] width 81 height 23
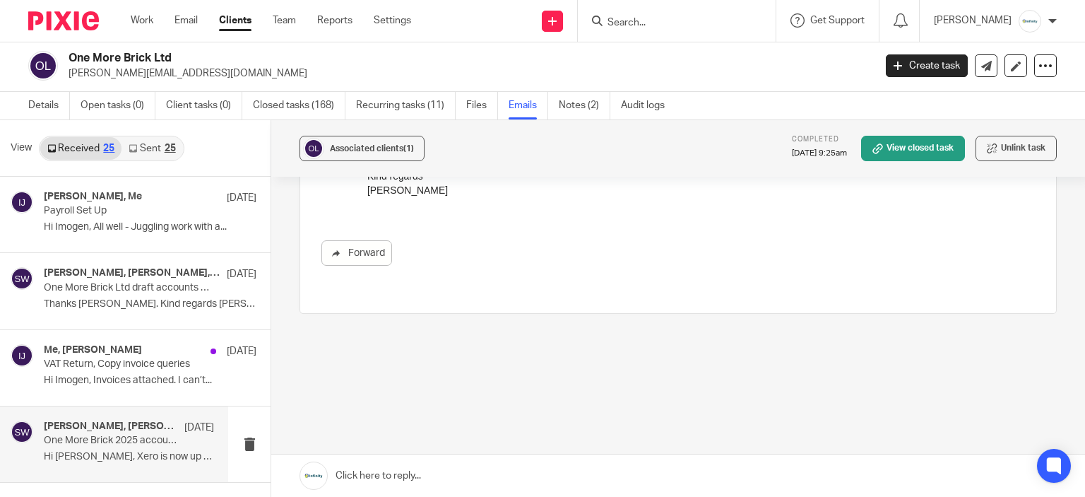
click at [124, 427] on h4 "Peter Hiscock, Sarah Wills" at bounding box center [111, 426] width 134 height 12
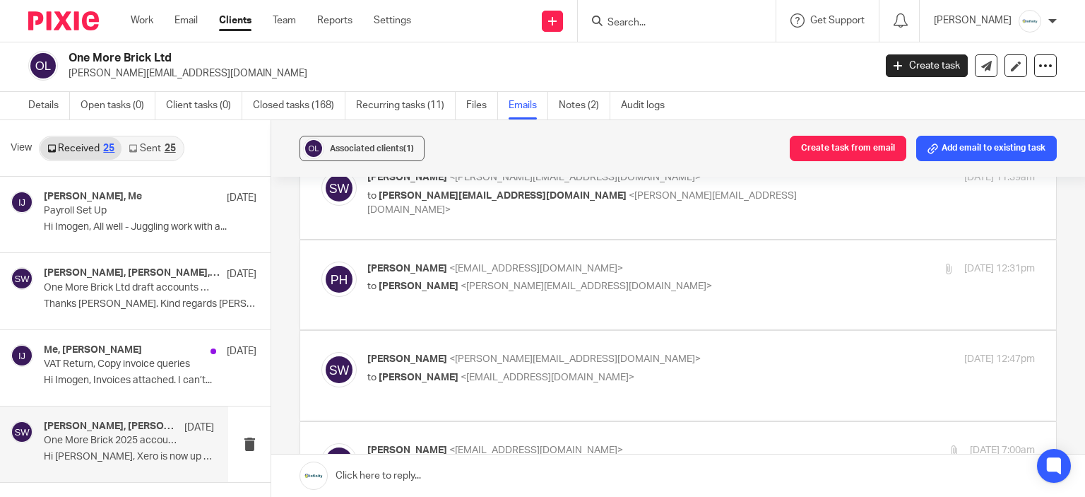
click at [616, 345] on label at bounding box center [678, 376] width 756 height 90
click at [322, 351] on input "checkbox" at bounding box center [321, 351] width 1 height 1
checkbox input "true"
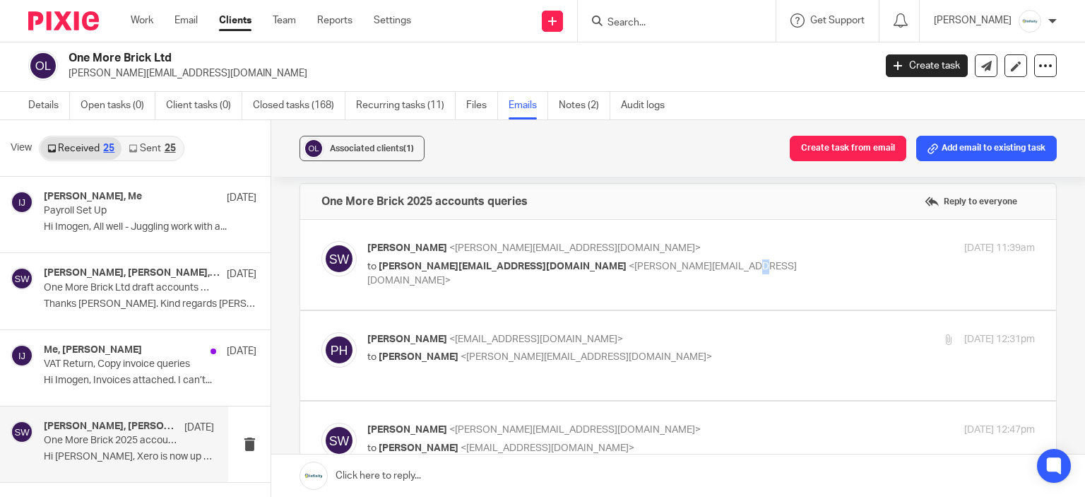
click at [630, 283] on div "Sarah Wills <sarah@infinity-accounting.co.uk> to peter@onemorebrick.com <peter@…" at bounding box center [679, 264] width 714 height 47
click at [630, 332] on p "Peter Hiscock <onemorebrick2@gmail.com>" at bounding box center [589, 339] width 445 height 15
checkbox input "true"
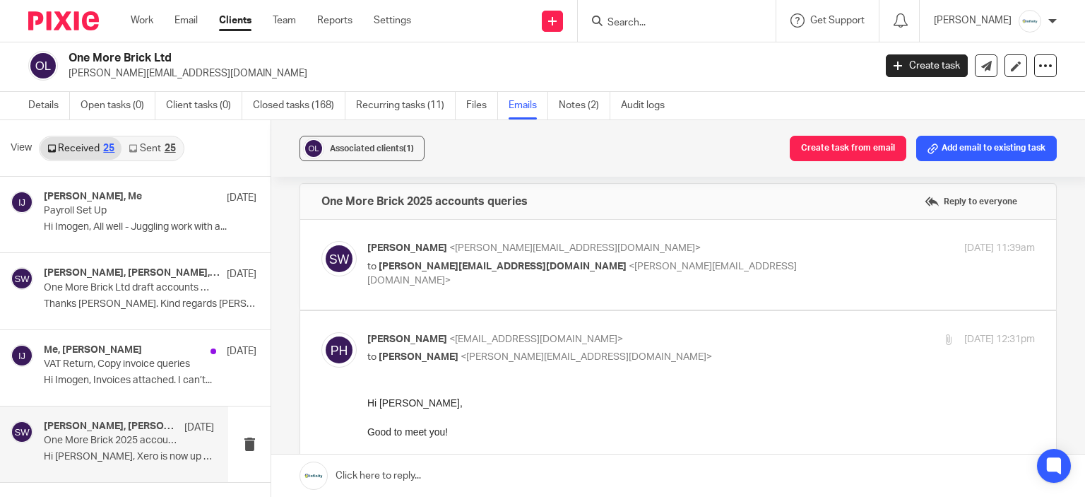
click at [661, 250] on p "Sarah Wills <sarah@infinity-accounting.co.uk>" at bounding box center [589, 248] width 445 height 15
checkbox input "true"
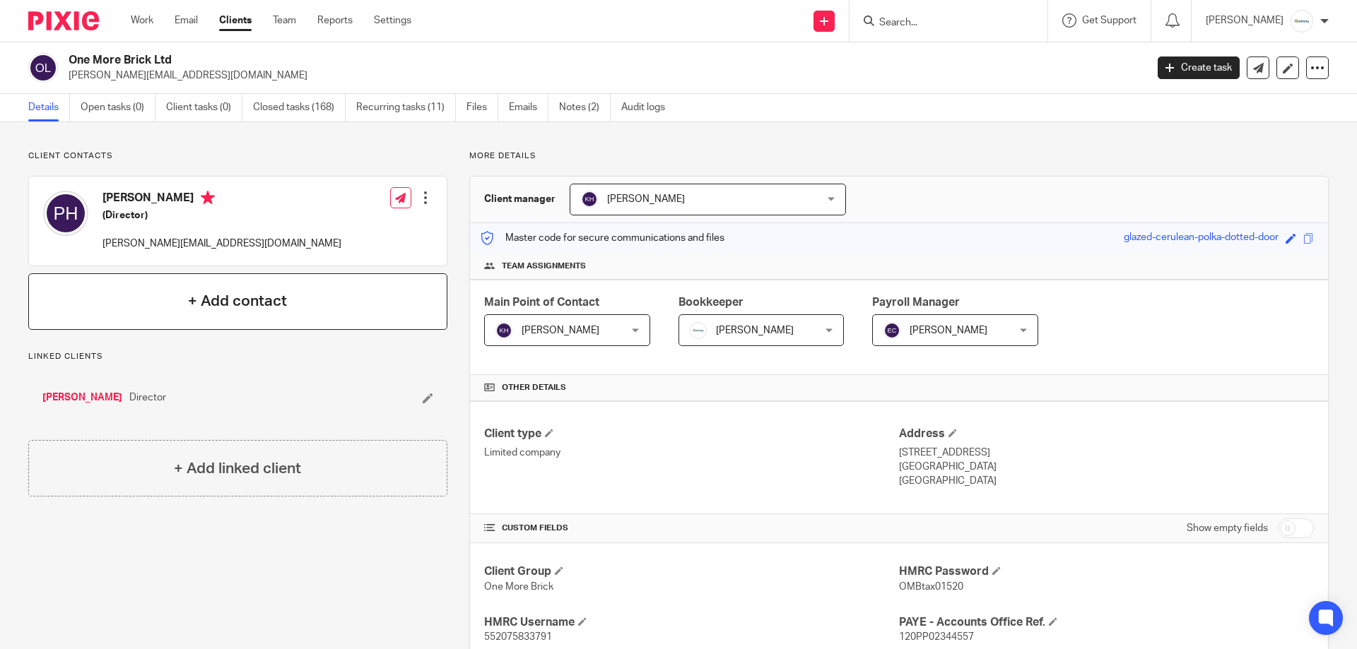
click at [217, 299] on h4 "+ Add contact" at bounding box center [237, 301] width 99 height 22
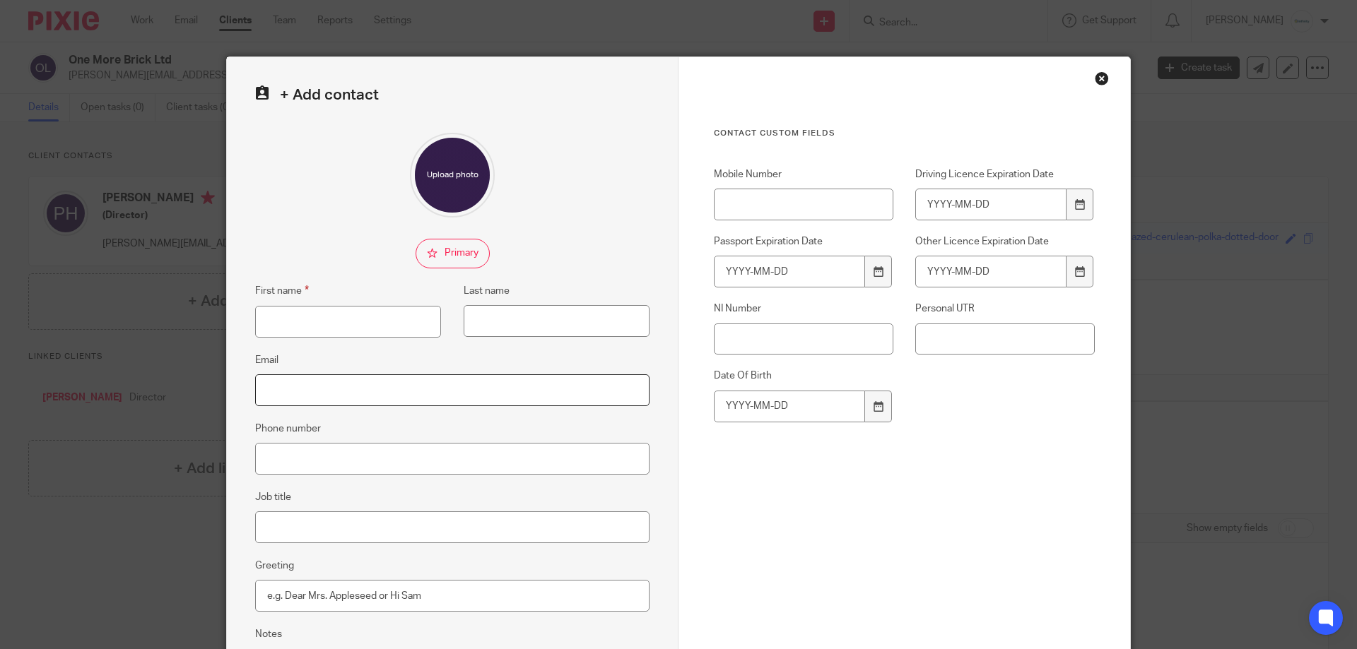
click at [386, 384] on input "Email" at bounding box center [452, 391] width 394 height 32
paste input "[EMAIL_ADDRESS][DOMAIN_NAME]"
type input "[EMAIL_ADDRESS][DOMAIN_NAME]"
click at [343, 326] on input "First name" at bounding box center [348, 322] width 186 height 32
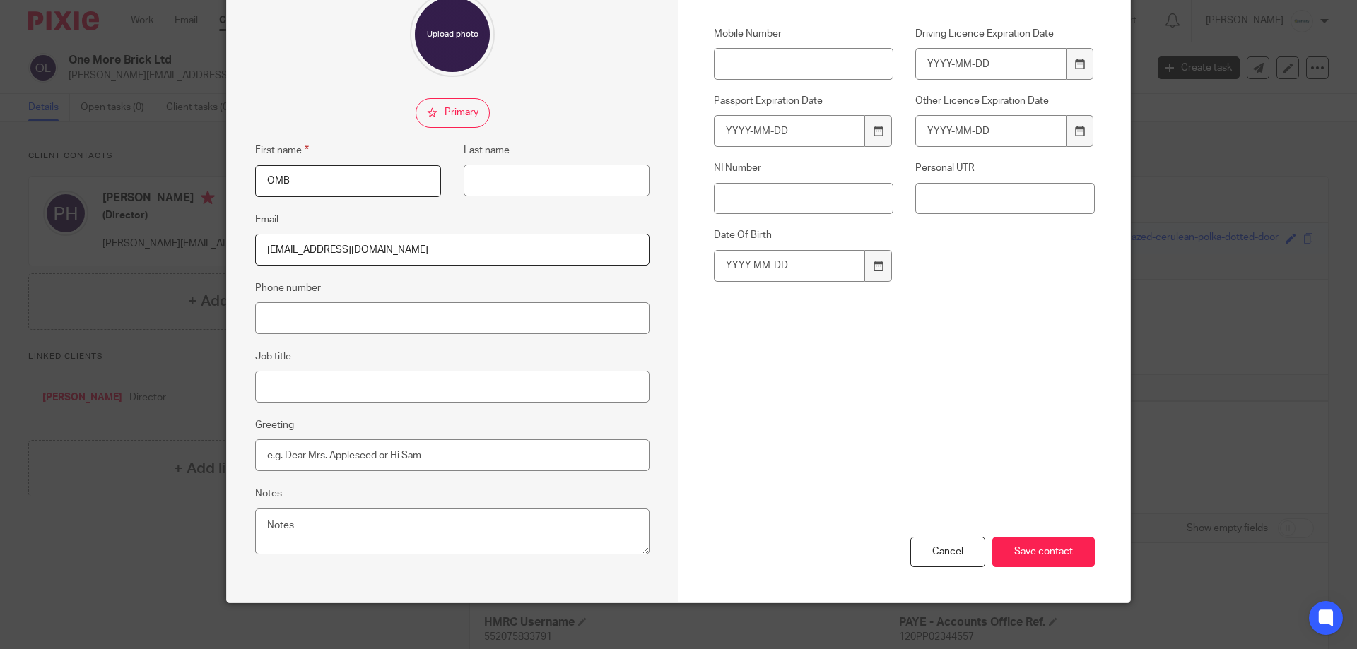
scroll to position [141, 0]
type input "OMB"
drag, startPoint x: 548, startPoint y: 206, endPoint x: 548, endPoint y: 184, distance: 21.9
click at [546, 204] on div "First name OMB Last name" at bounding box center [441, 175] width 416 height 69
click at [548, 184] on input "Last name" at bounding box center [557, 180] width 186 height 32
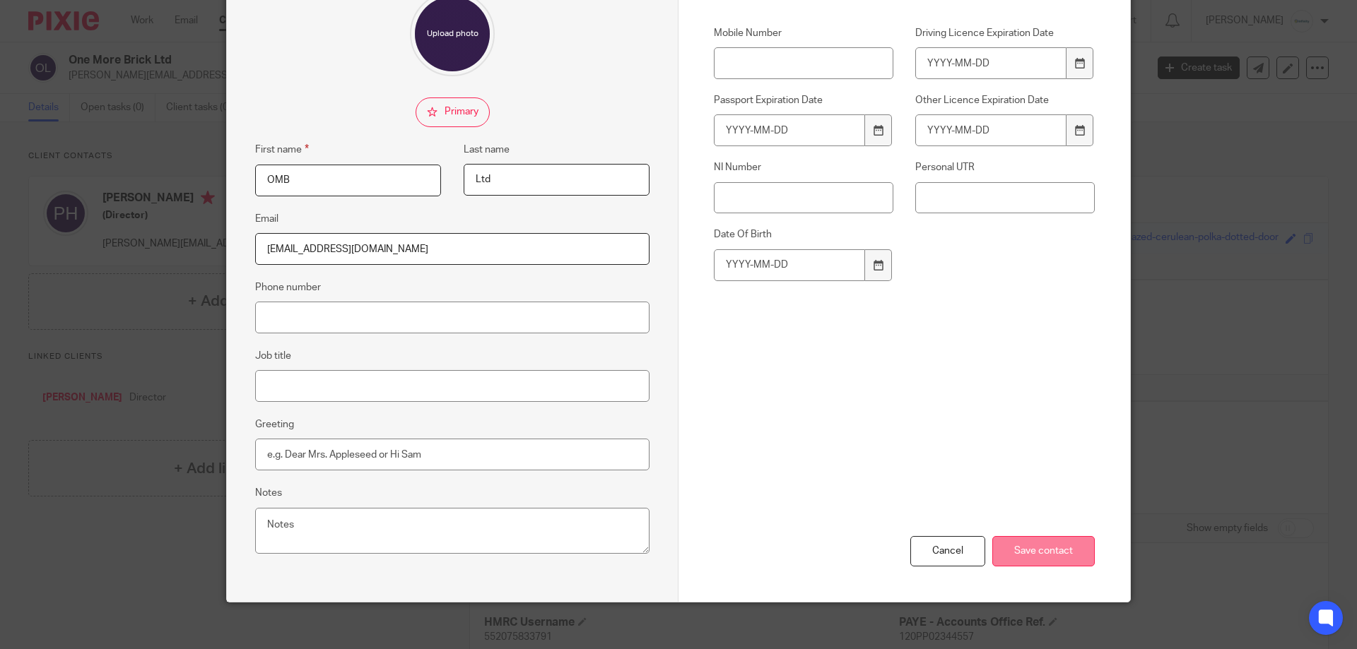
type input "Ltd"
click at [1046, 552] on input "Save contact" at bounding box center [1043, 551] width 102 height 30
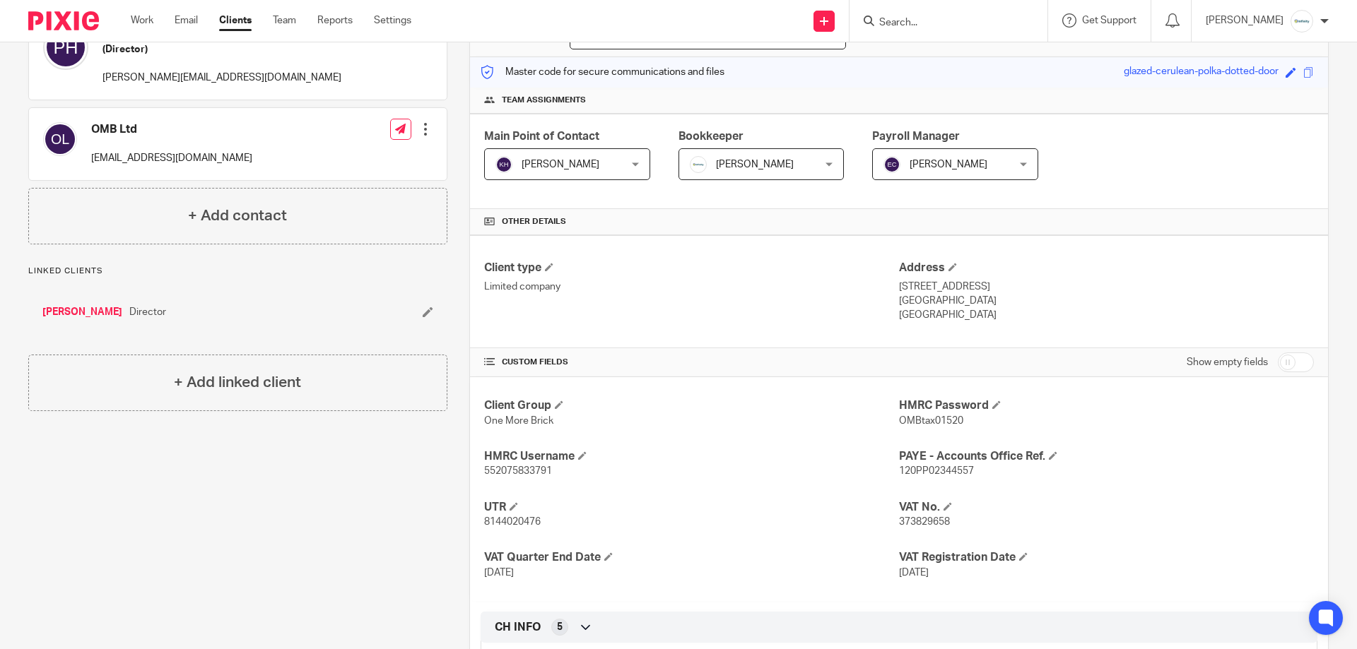
scroll to position [13, 0]
